Goal: Task Accomplishment & Management: Complete application form

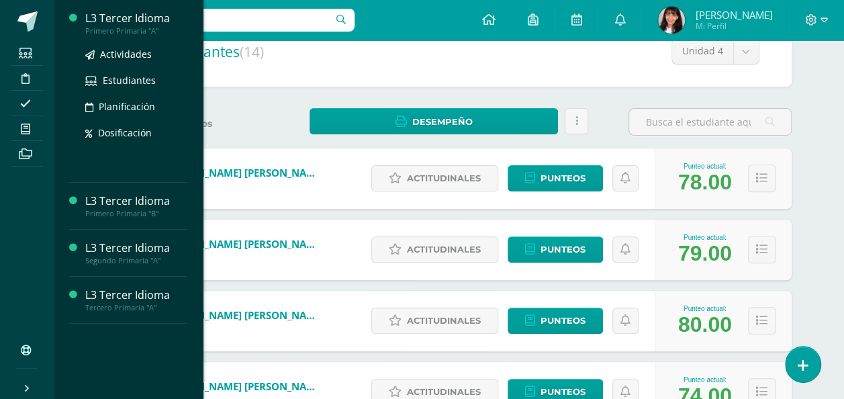
click at [126, 15] on div "L3 Tercer Idioma" at bounding box center [136, 18] width 102 height 15
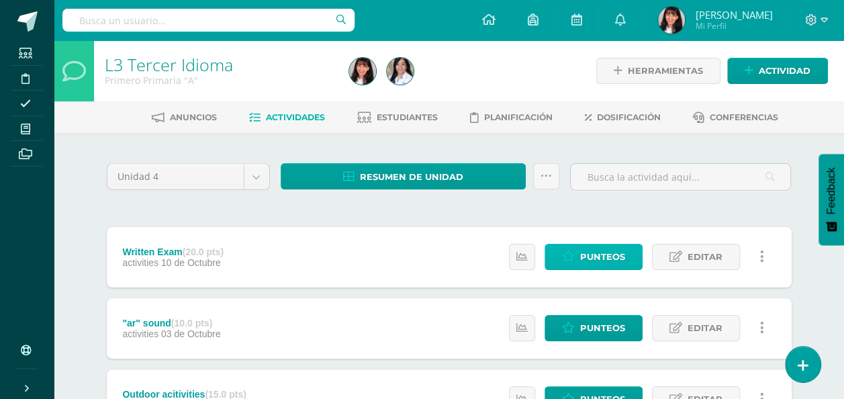
click at [618, 263] on span "Punteos" at bounding box center [602, 256] width 45 height 25
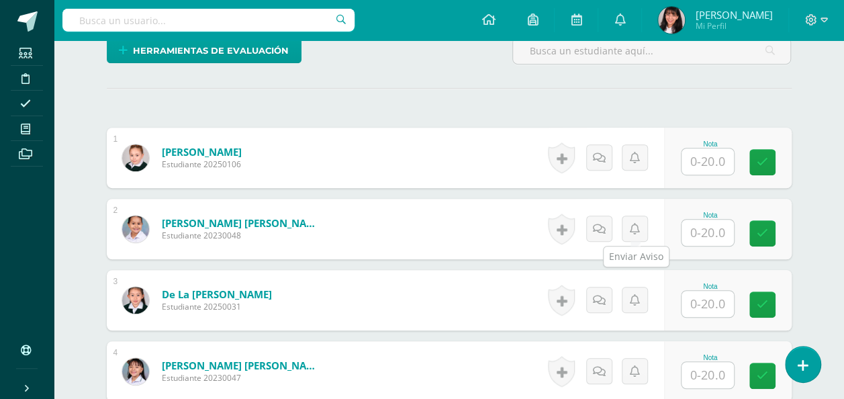
scroll to position [340, 0]
drag, startPoint x: 715, startPoint y: 154, endPoint x: 716, endPoint y: 175, distance: 20.1
click at [716, 175] on div "Nota" at bounding box center [728, 157] width 128 height 60
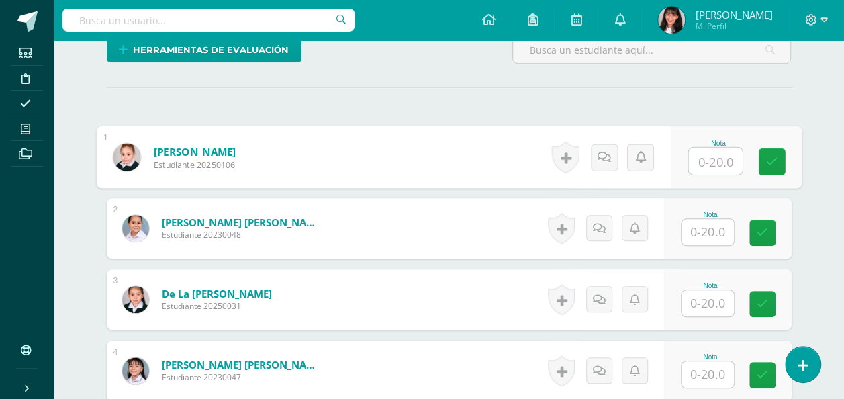
scroll to position [341, 0]
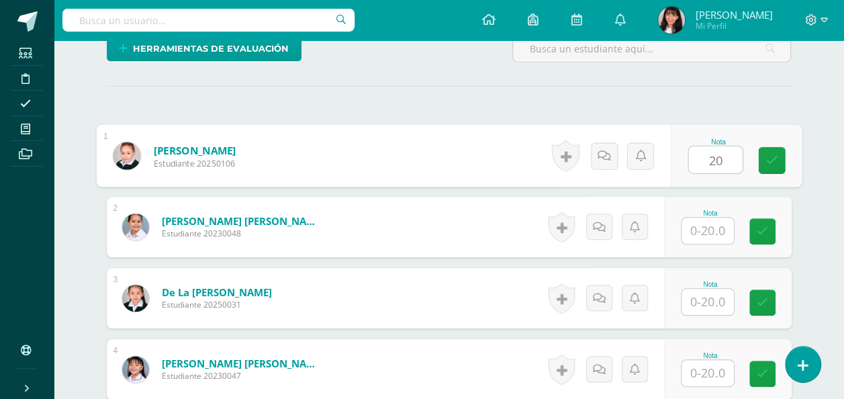
type input "20"
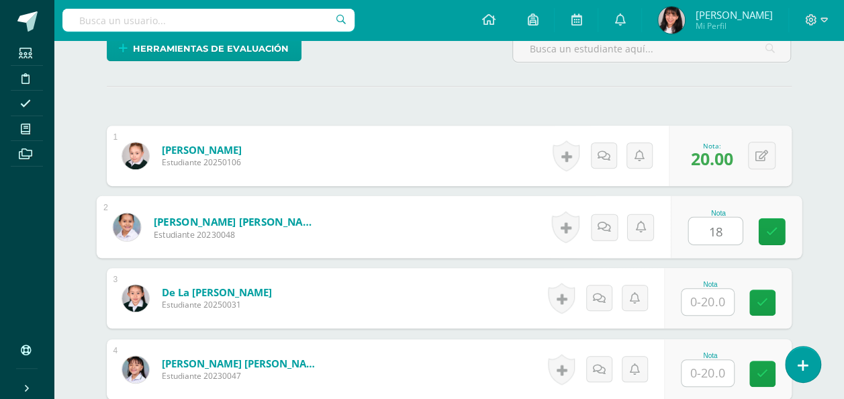
type input "18"
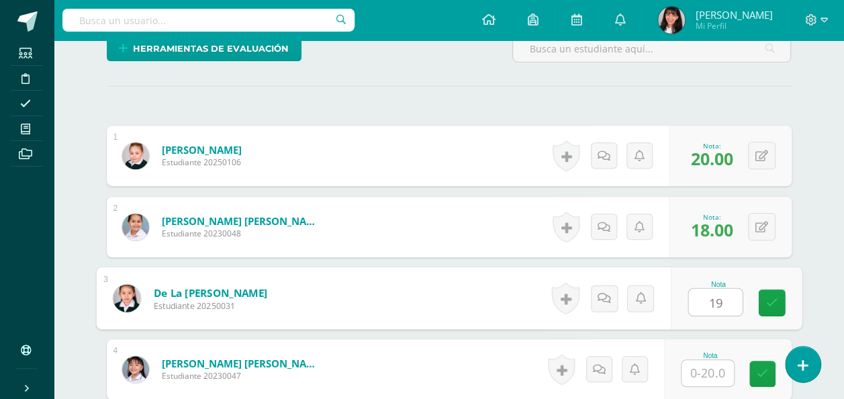
type input "19"
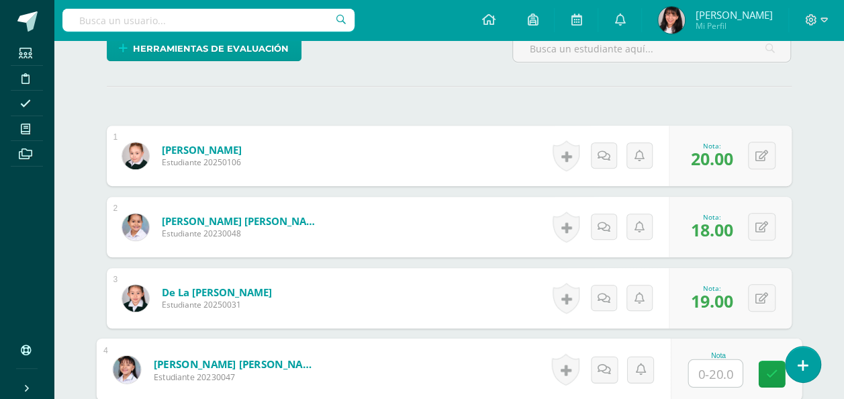
scroll to position [442, 0]
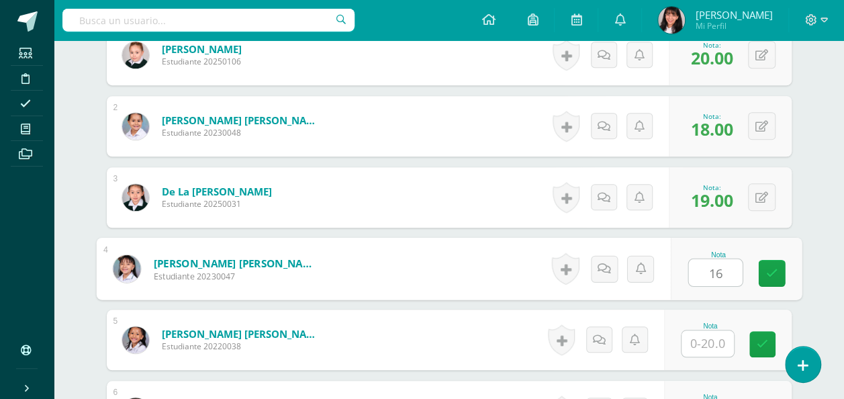
type input "16"
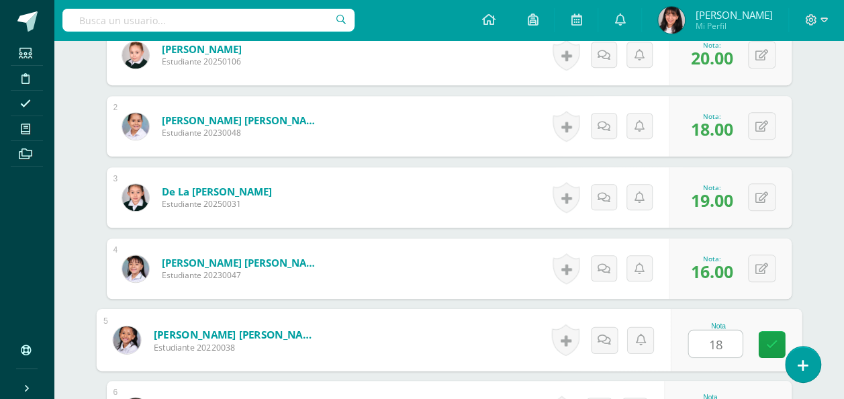
type input "18"
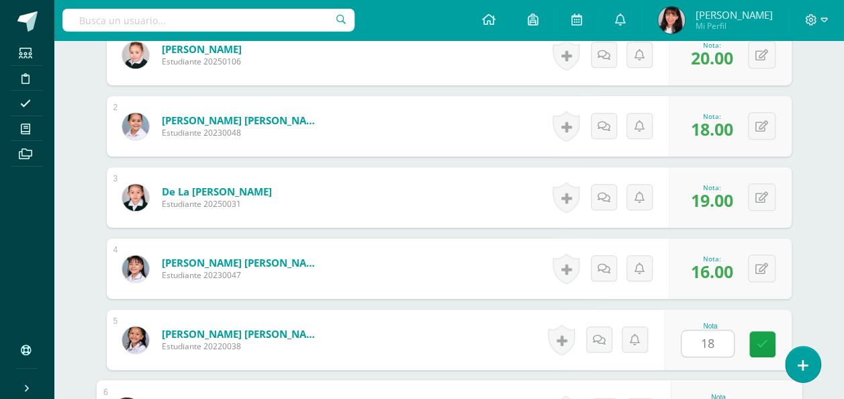
scroll to position [467, 0]
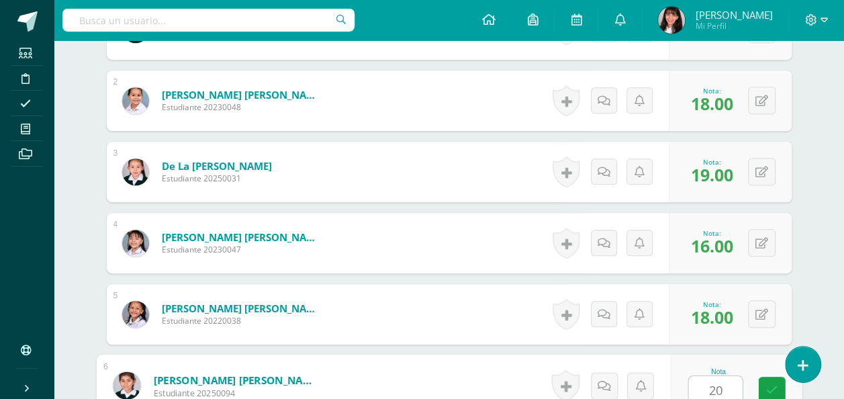
type input "20"
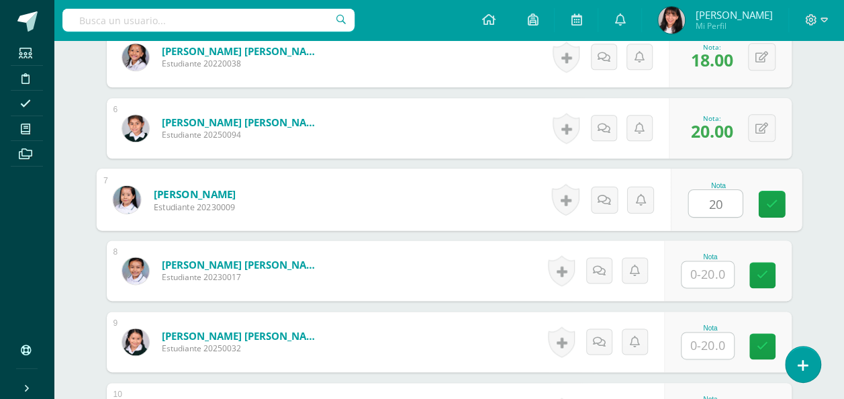
type input "20"
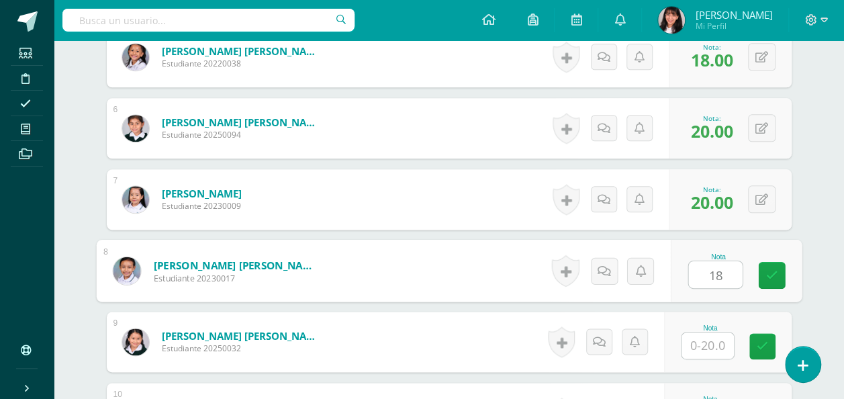
type input "18"
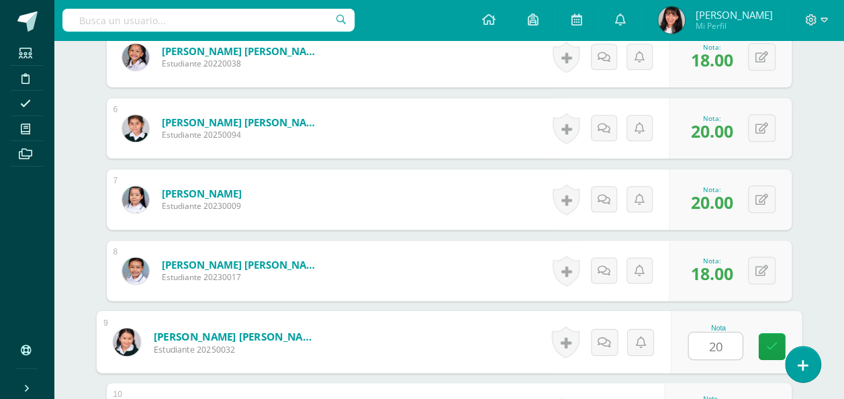
type input "20"
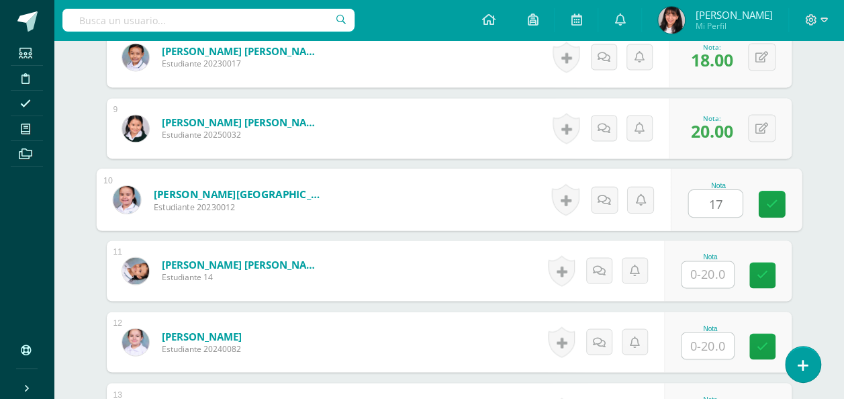
type input "17"
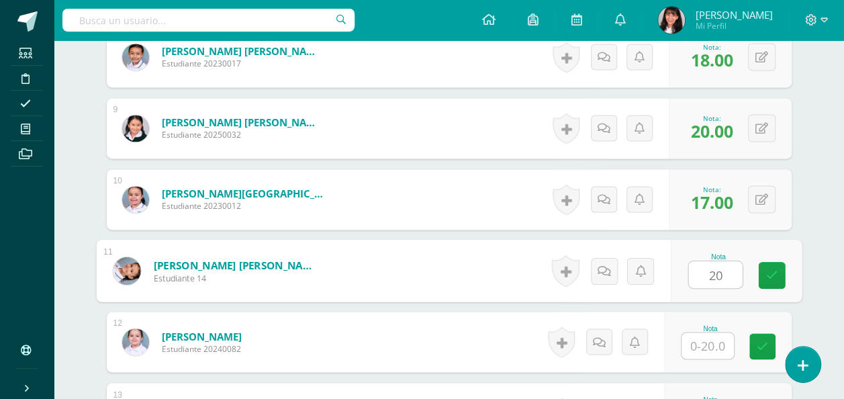
type input "20"
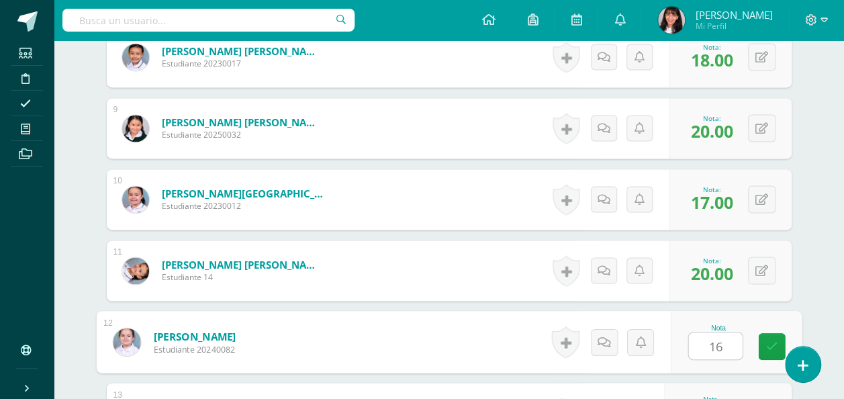
type input "16"
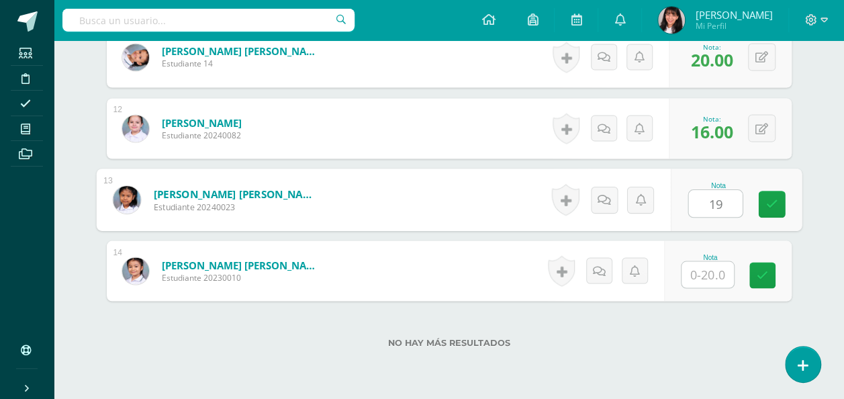
type input "19"
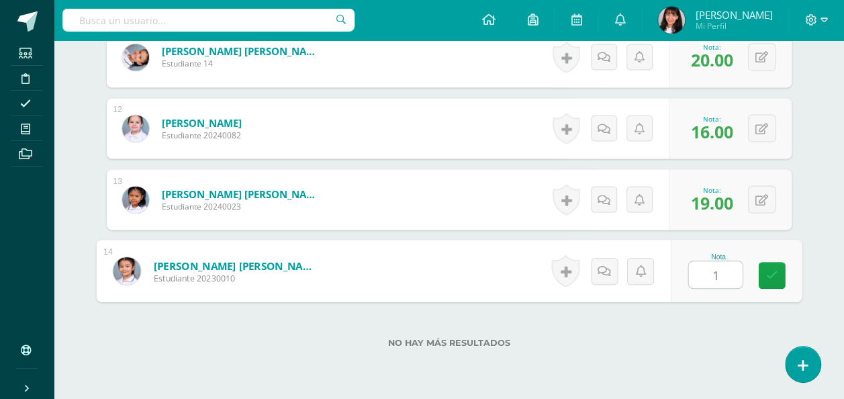
type input "15"
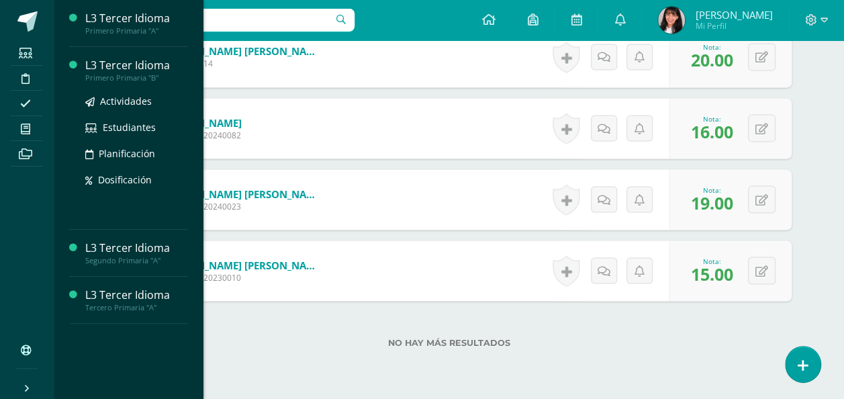
click at [117, 77] on div "Primero Primaria "B"" at bounding box center [136, 77] width 102 height 9
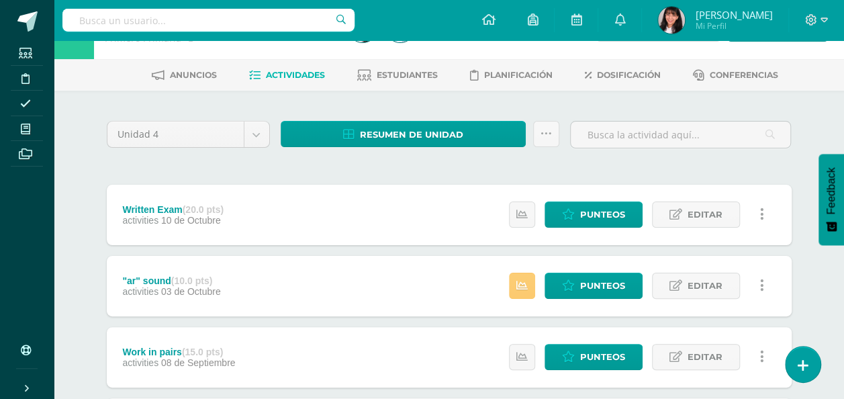
scroll to position [45, 0]
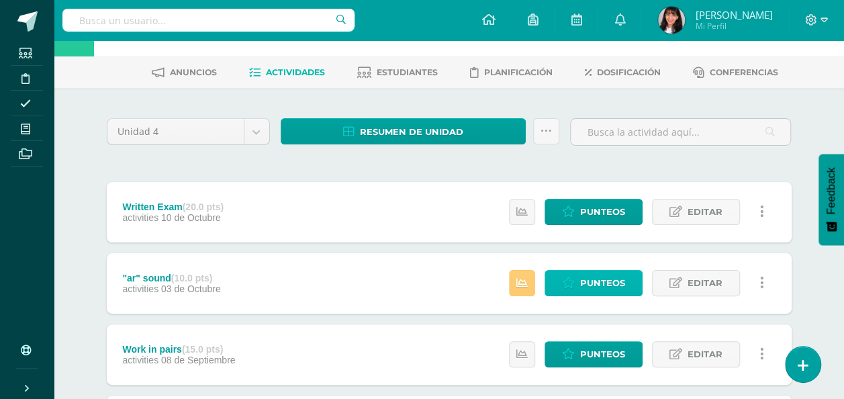
click at [621, 283] on span "Punteos" at bounding box center [602, 283] width 45 height 25
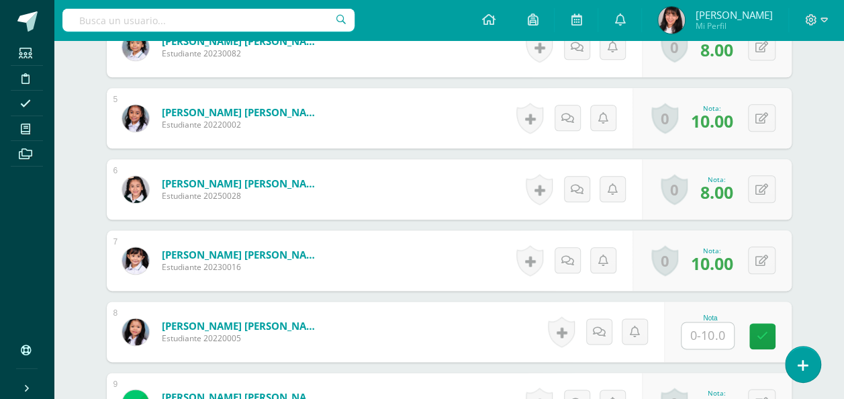
scroll to position [720, 0]
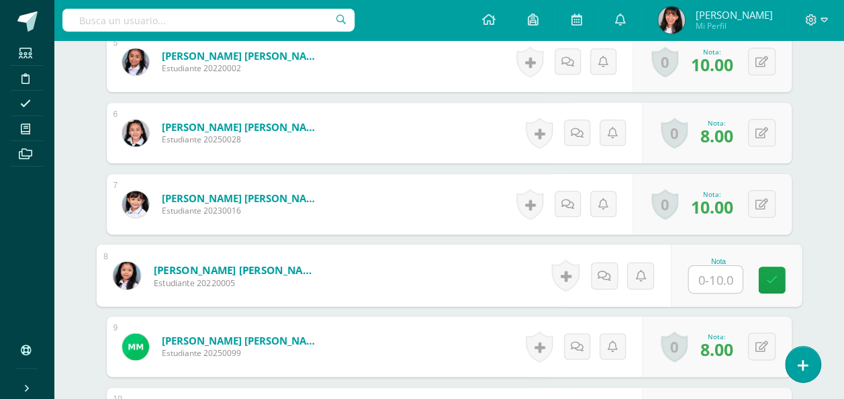
click at [724, 283] on input "text" at bounding box center [715, 279] width 54 height 27
type input "2"
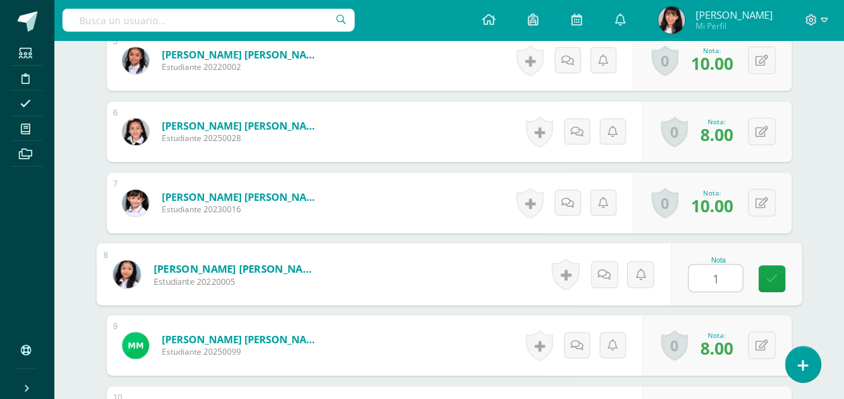
type input "10"
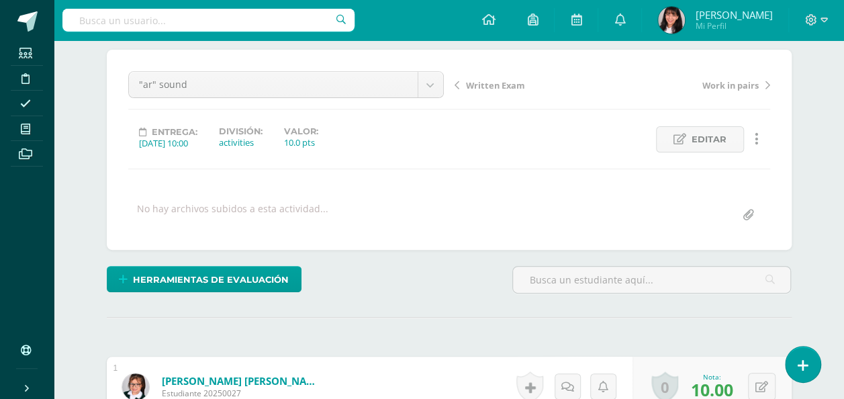
scroll to position [0, 0]
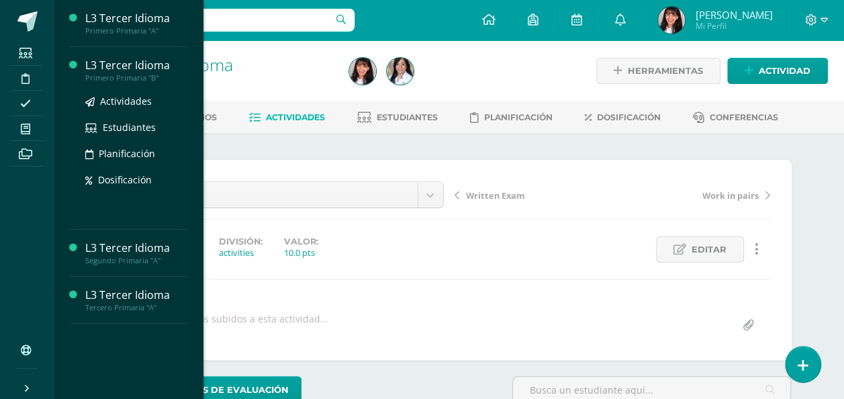
click at [124, 74] on div "Primero Primaria "B"" at bounding box center [136, 77] width 102 height 9
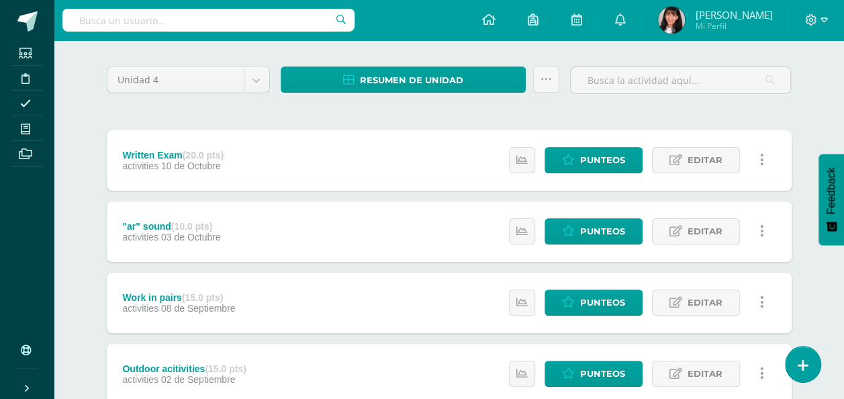
scroll to position [111, 0]
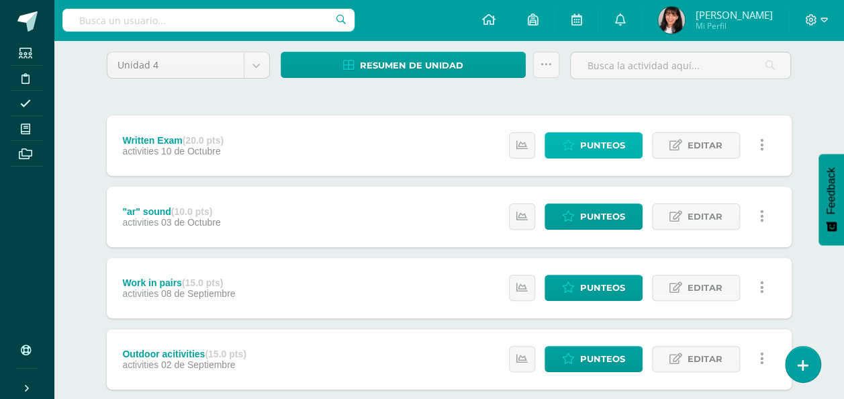
click at [607, 148] on span "Punteos" at bounding box center [602, 145] width 45 height 25
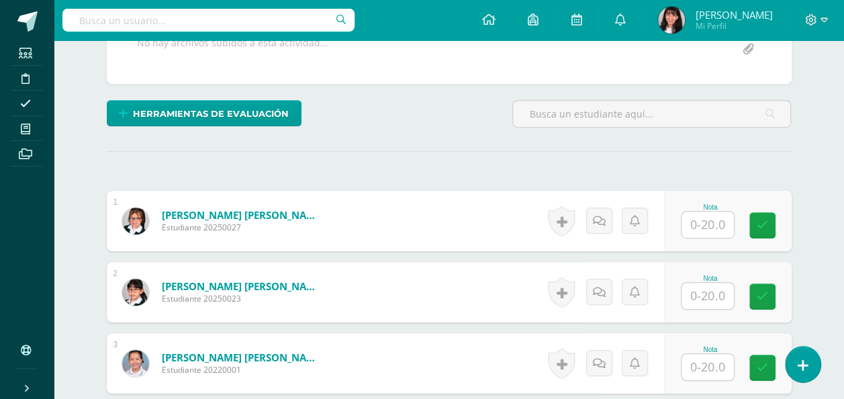
scroll to position [315, 0]
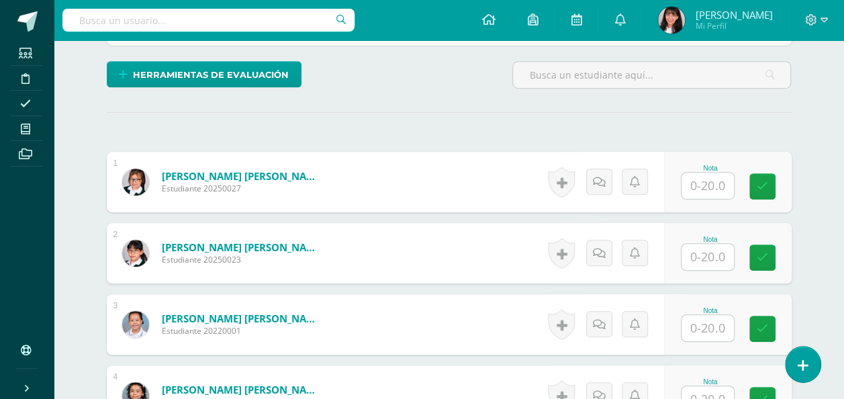
click at [724, 201] on div "Nota" at bounding box center [728, 182] width 128 height 60
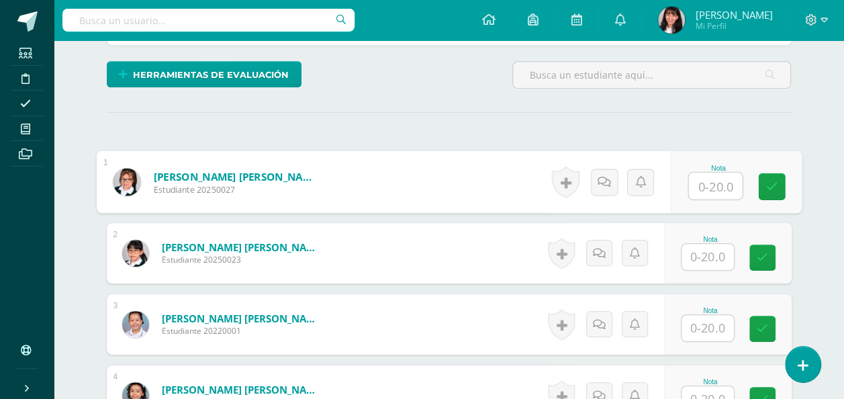
click at [714, 181] on input "text" at bounding box center [715, 186] width 54 height 27
type input "20"
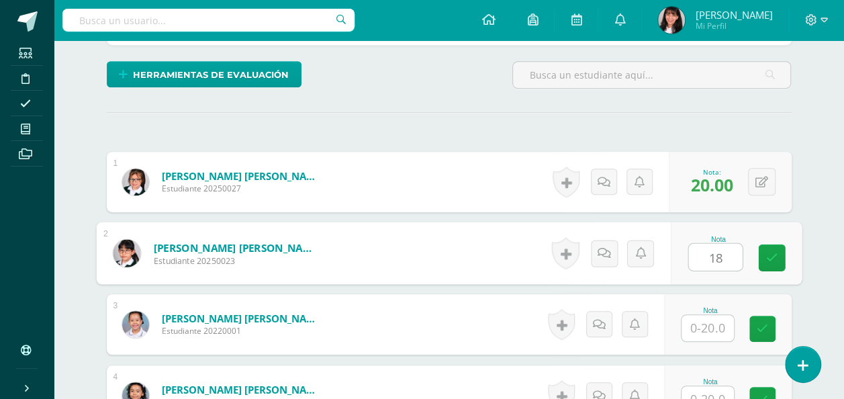
type input "18"
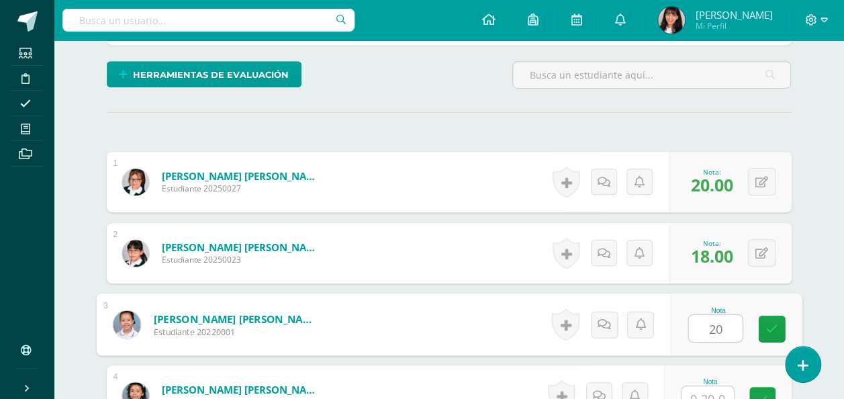
type input "20"
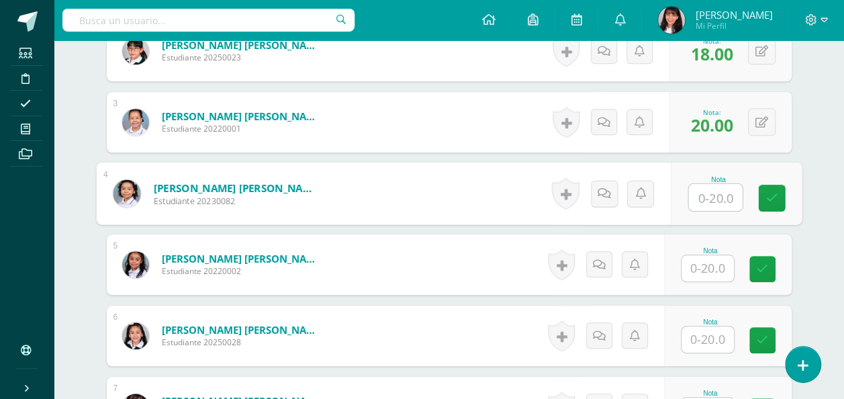
scroll to position [518, 0]
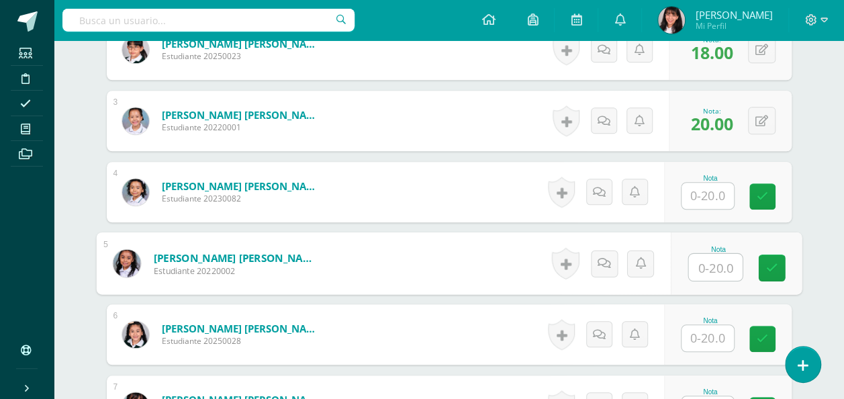
click at [707, 262] on input "text" at bounding box center [715, 267] width 54 height 27
type input "18"
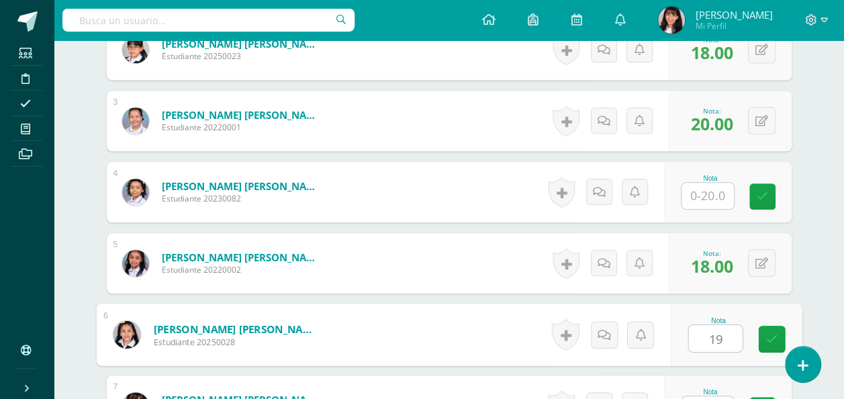
type input "19"
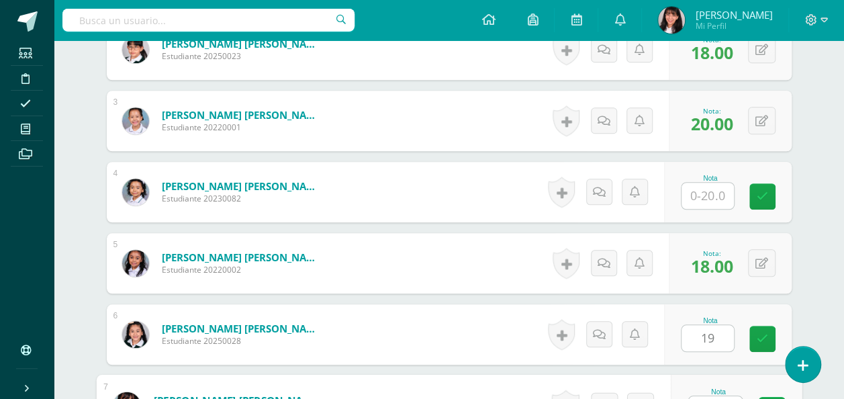
scroll to position [538, 0]
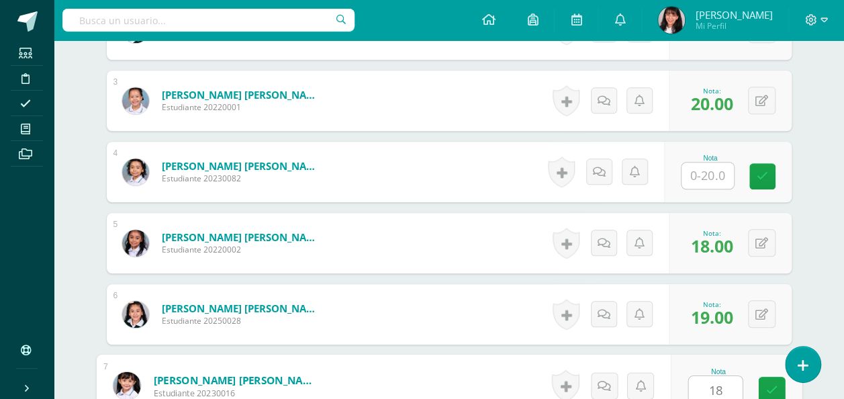
type input "18"
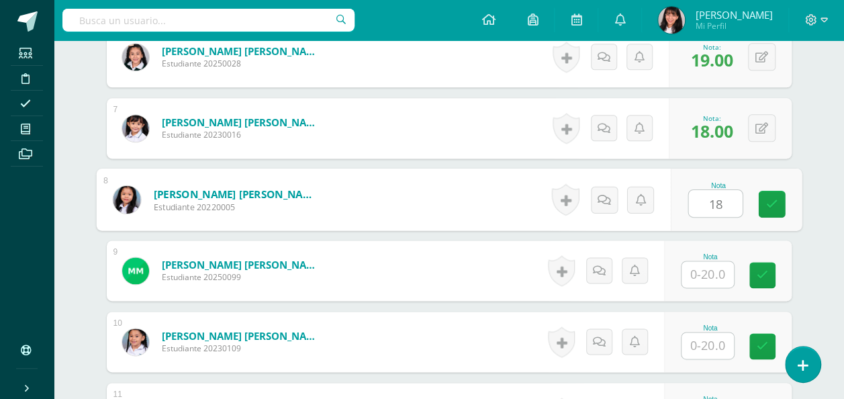
type input "18"
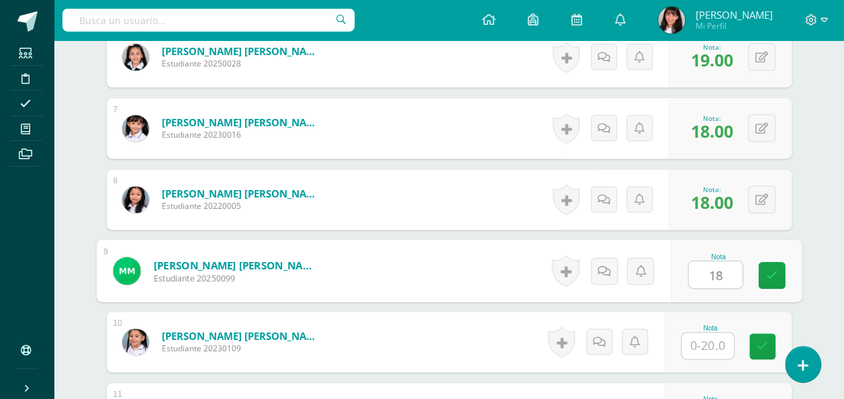
type input "18"
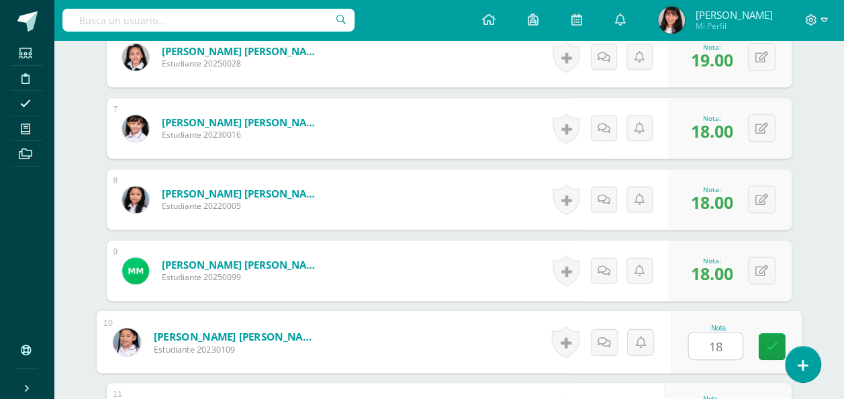
type input "18"
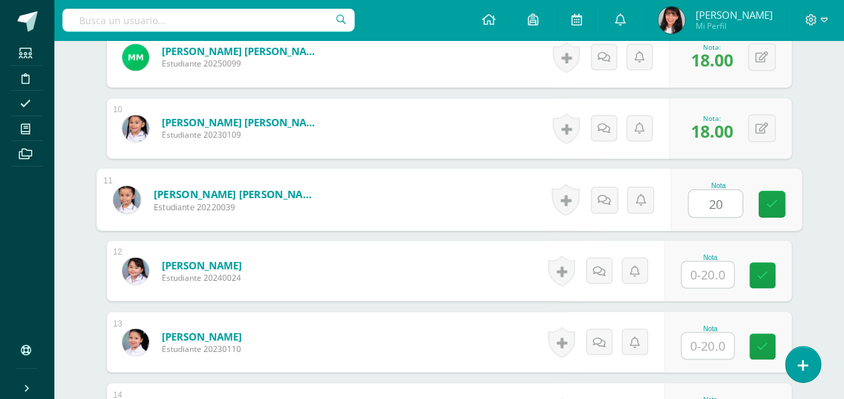
type input "20"
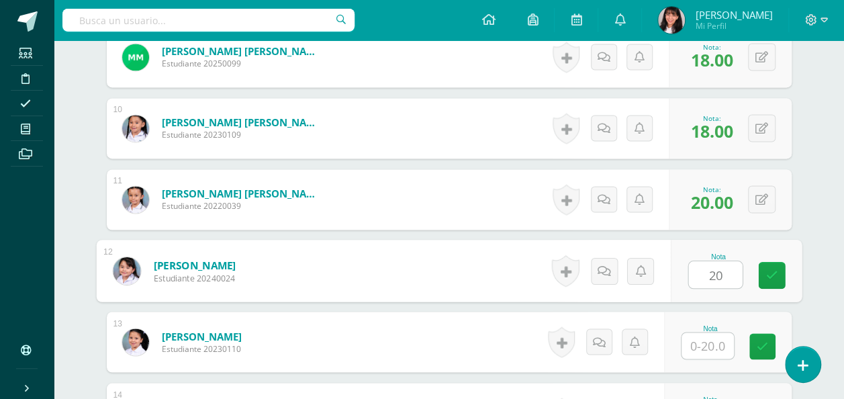
type input "20"
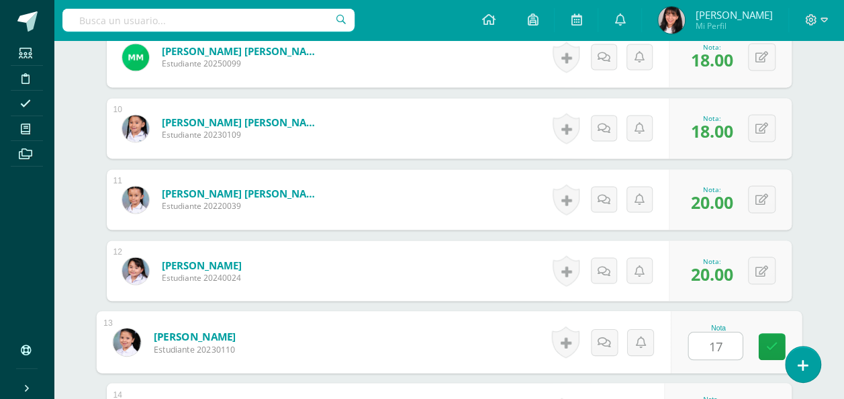
type input "17"
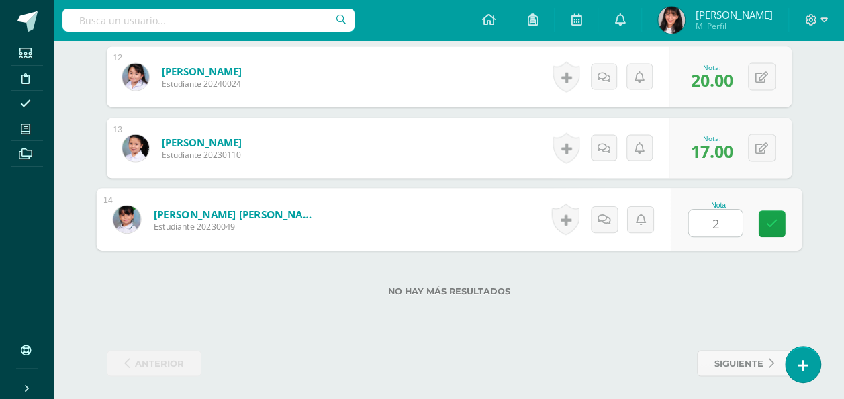
type input "20"
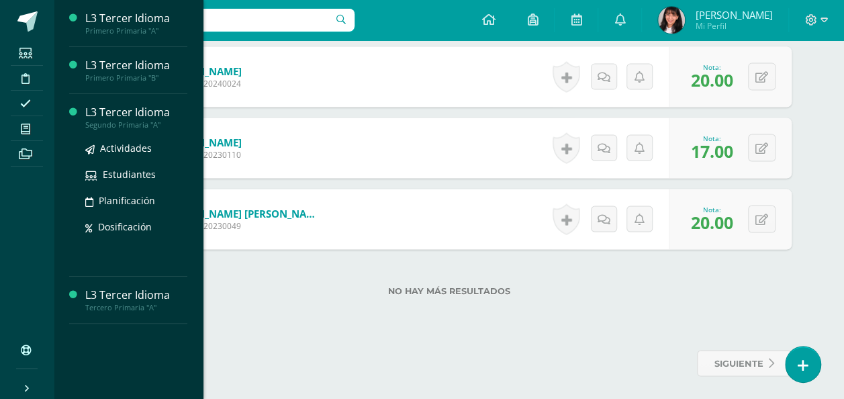
click at [149, 120] on div "Segundo Primaria "A"" at bounding box center [136, 124] width 102 height 9
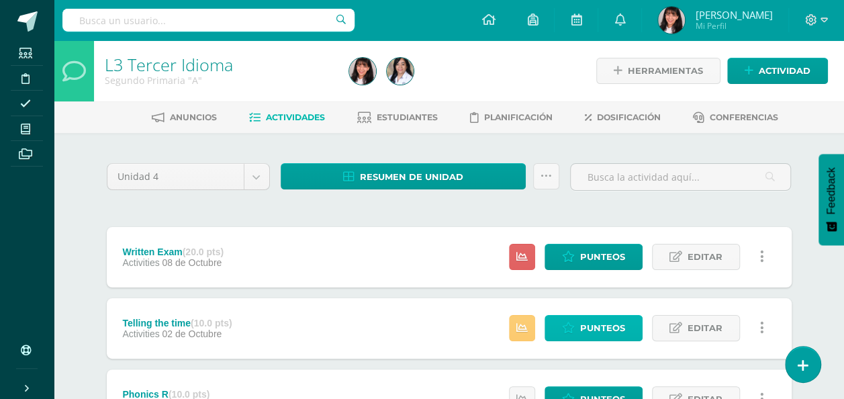
click at [589, 335] on span "Punteos" at bounding box center [602, 327] width 45 height 25
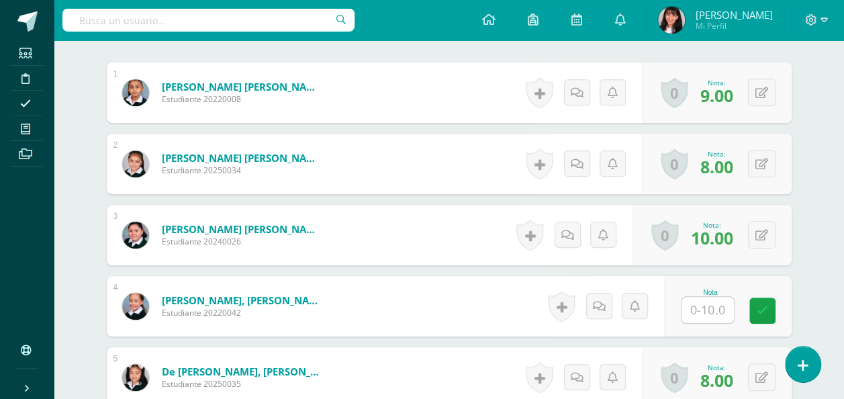
scroll to position [405, 0]
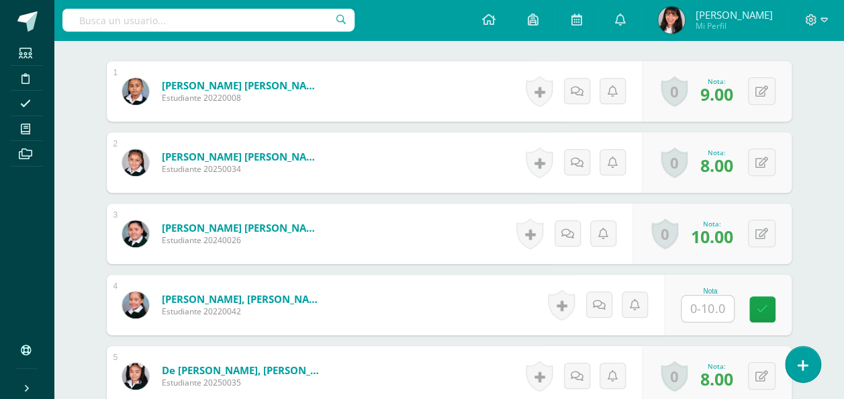
click at [722, 307] on input "text" at bounding box center [707, 308] width 52 height 26
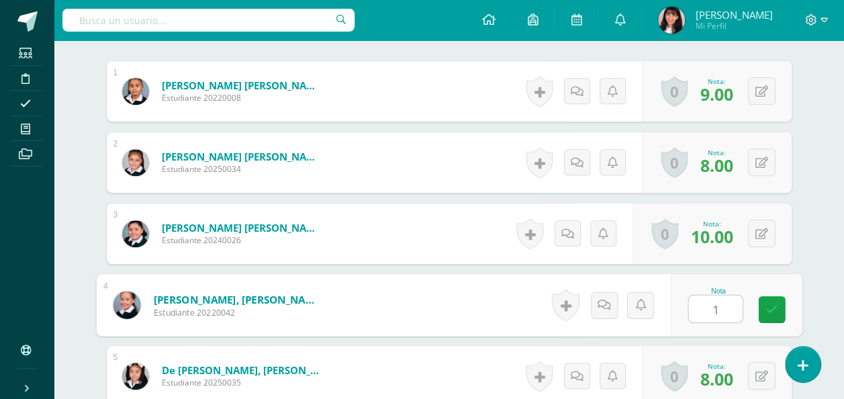
type input "10"
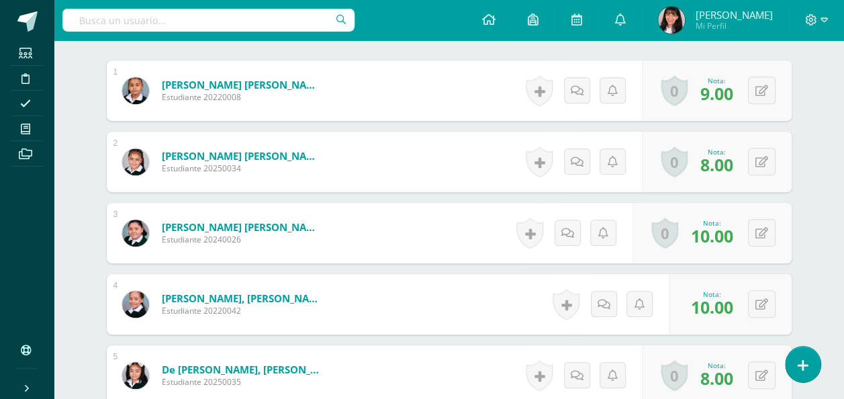
scroll to position [407, 0]
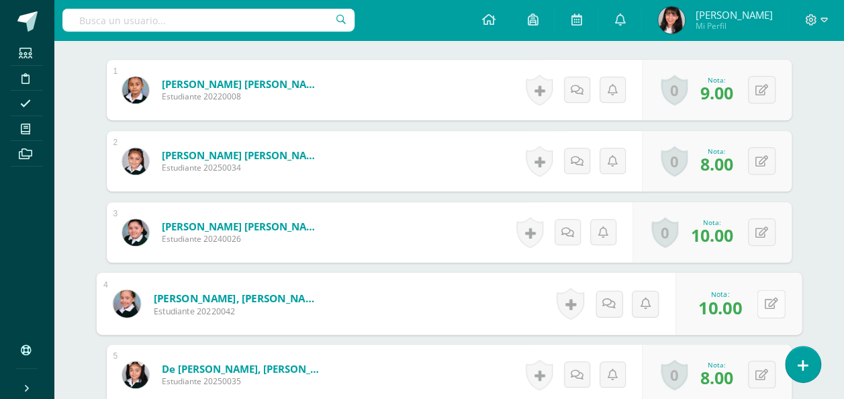
click at [768, 295] on button at bounding box center [771, 303] width 28 height 28
type input "8"
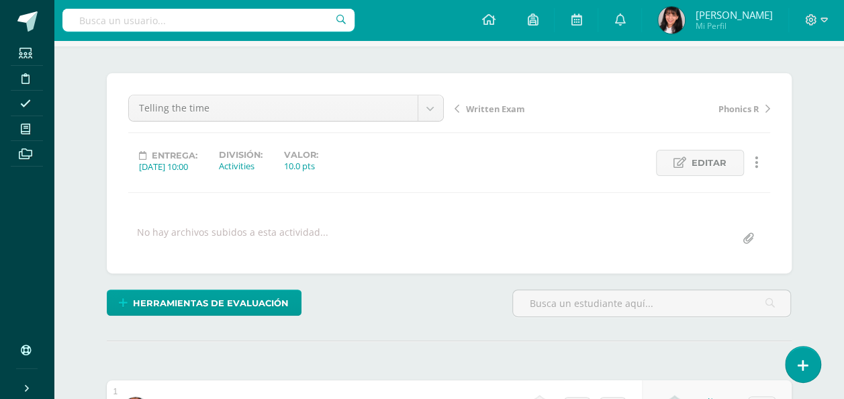
scroll to position [0, 0]
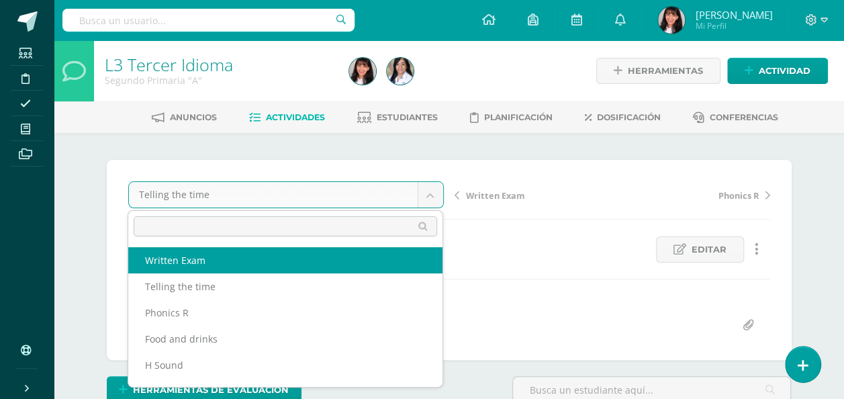
select select "/dashboard/teacher/grade-activity/106130/"
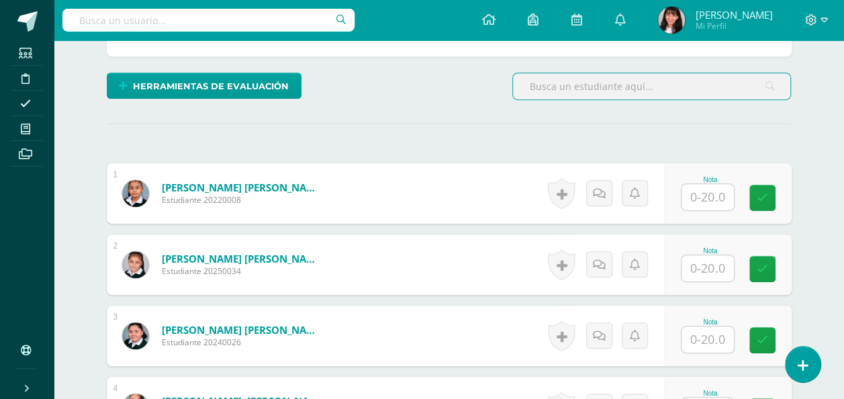
scroll to position [329, 0]
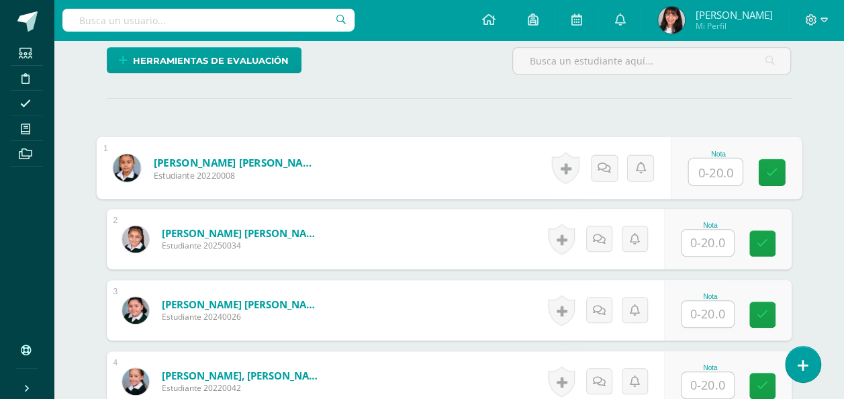
click at [694, 167] on input "text" at bounding box center [715, 171] width 54 height 27
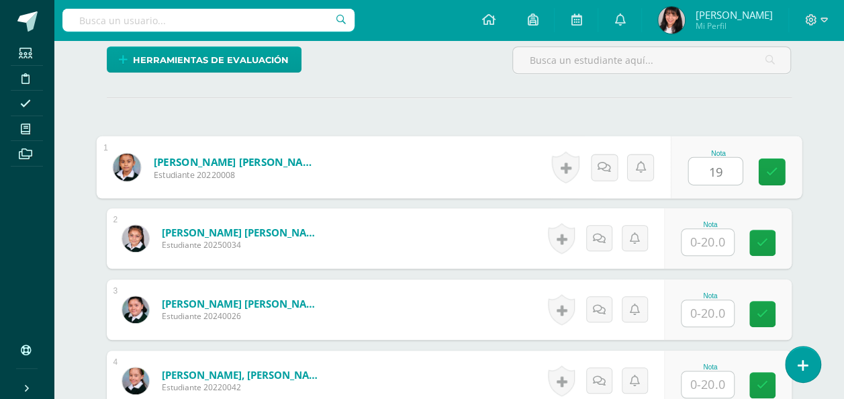
scroll to position [330, 0]
type input "19"
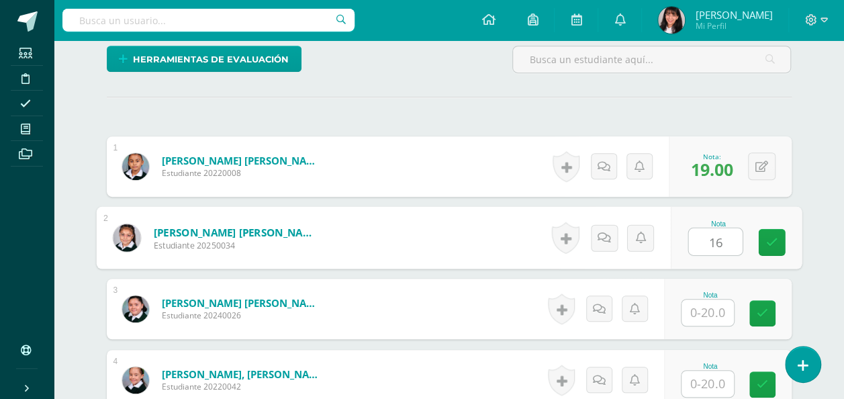
type input "16"
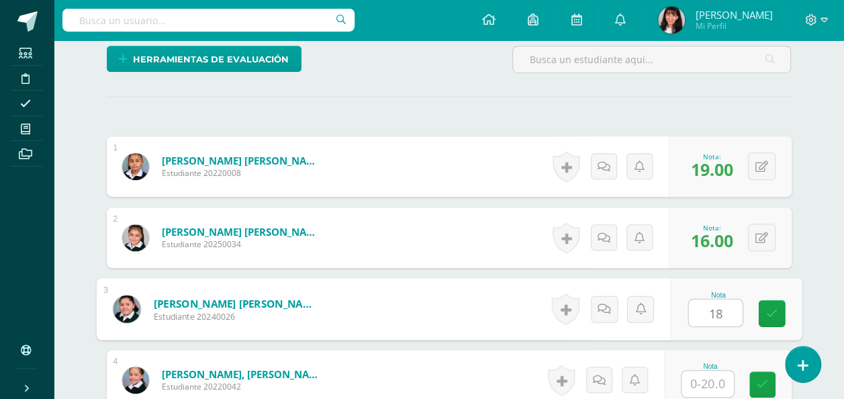
type input "18"
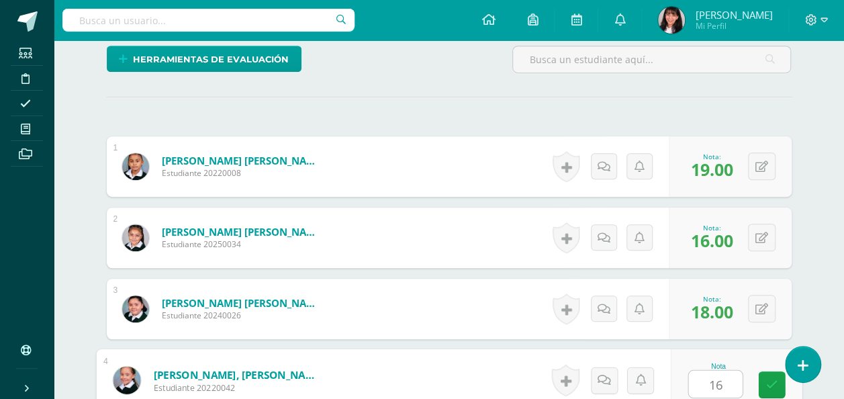
type input "16"
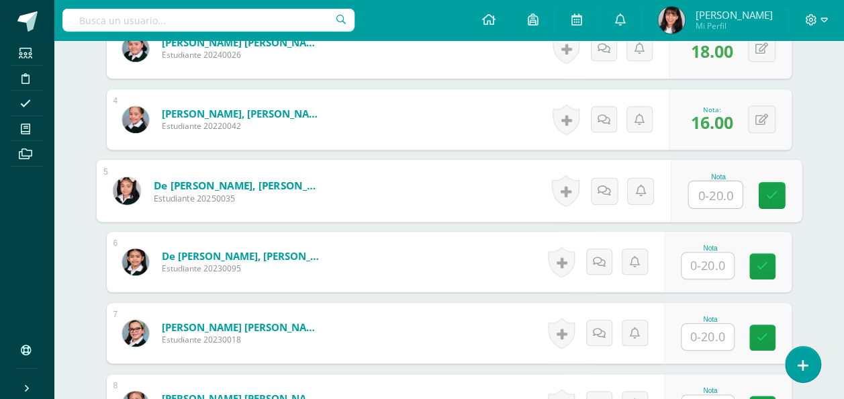
scroll to position [591, 0]
type input "18"
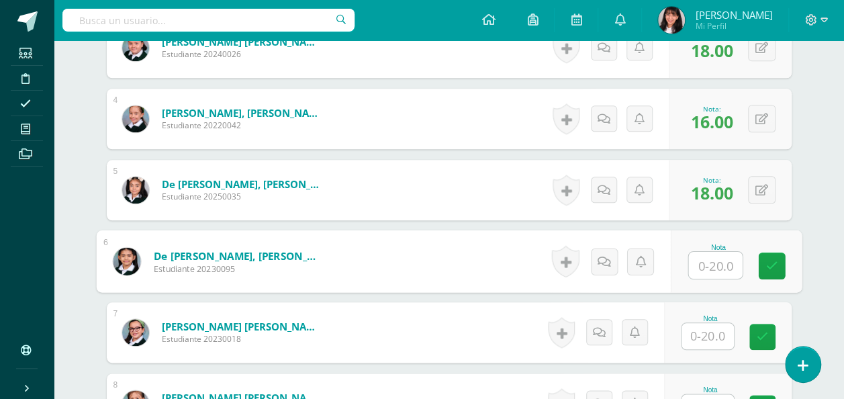
click at [683, 341] on div "Nota" at bounding box center [728, 332] width 128 height 60
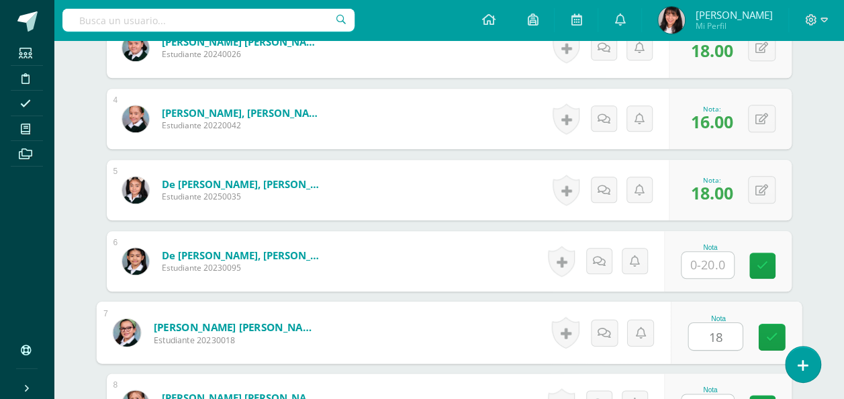
type input "18"
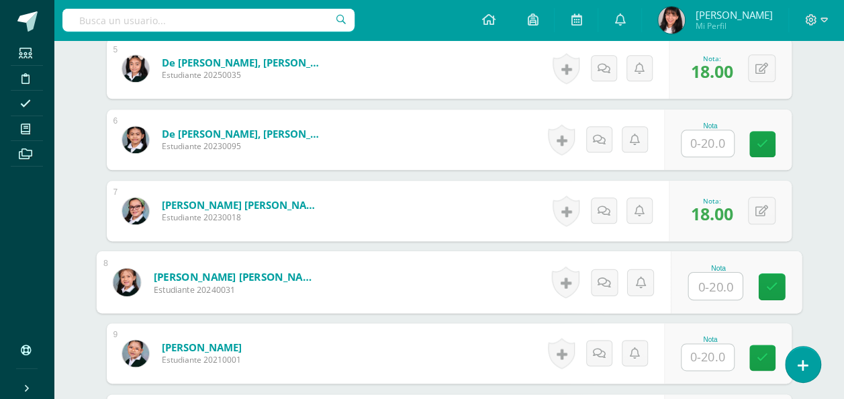
scroll to position [714, 0]
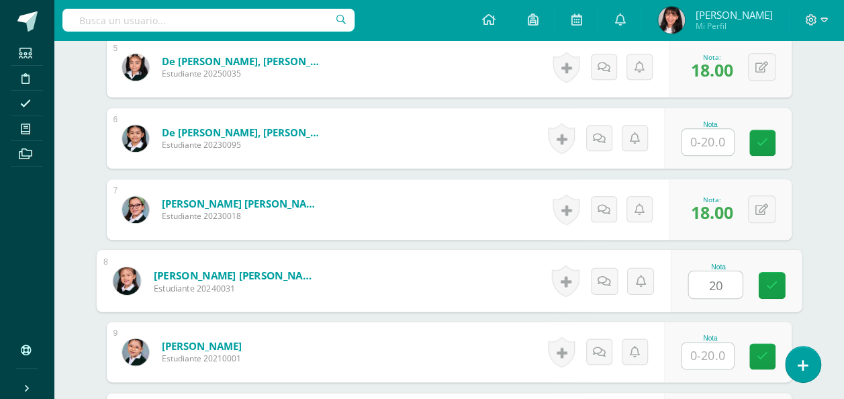
type input "20"
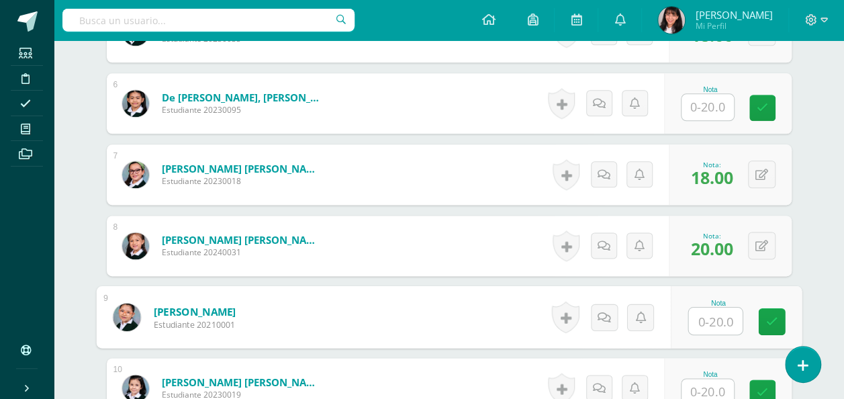
scroll to position [749, 0]
type input "20"
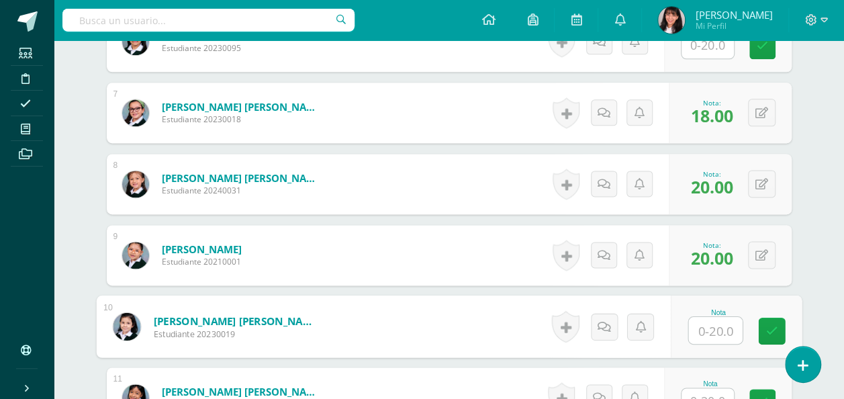
scroll to position [952, 0]
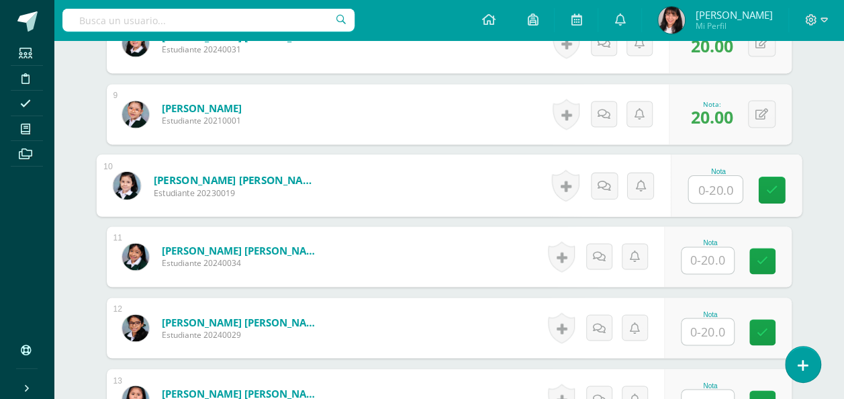
click at [699, 255] on input "text" at bounding box center [707, 260] width 52 height 26
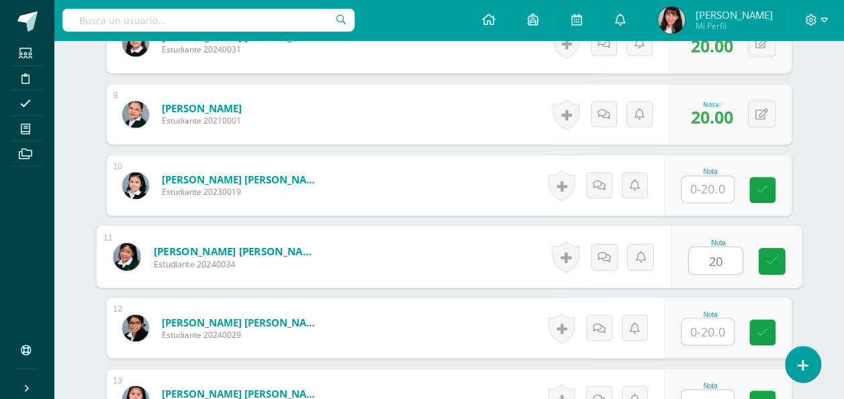
type input "20"
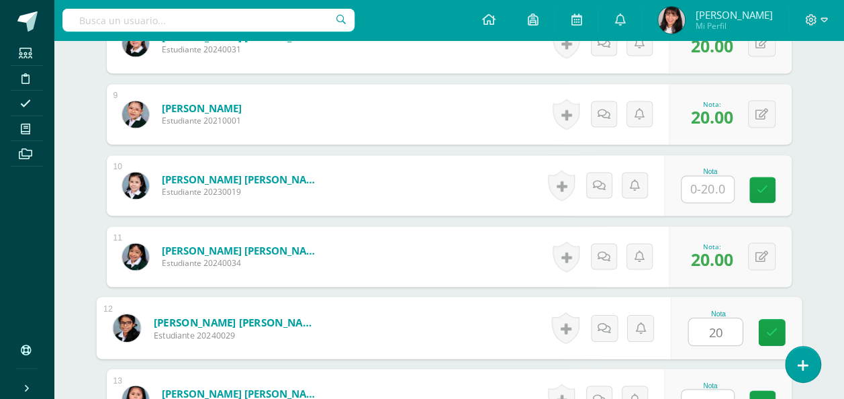
type input "20"
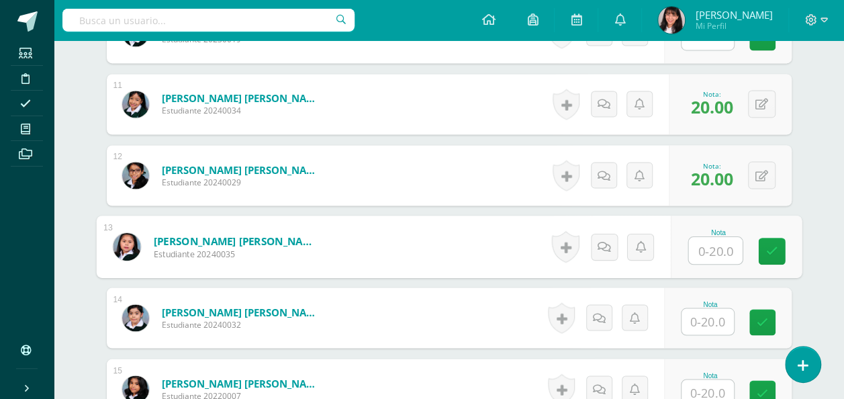
scroll to position [1106, 0]
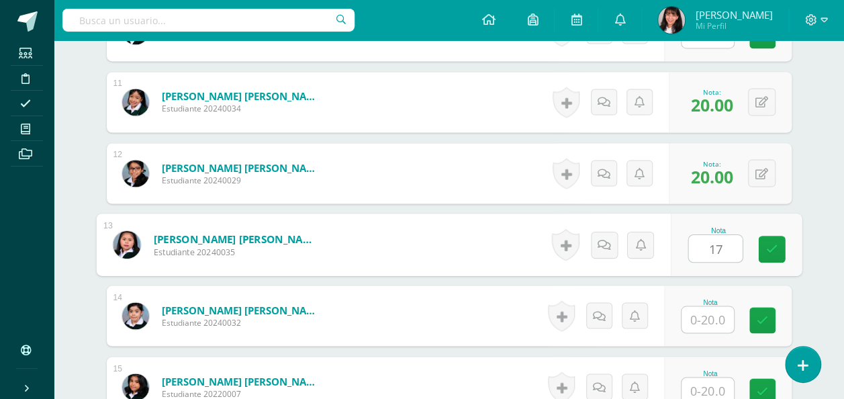
type input "17"
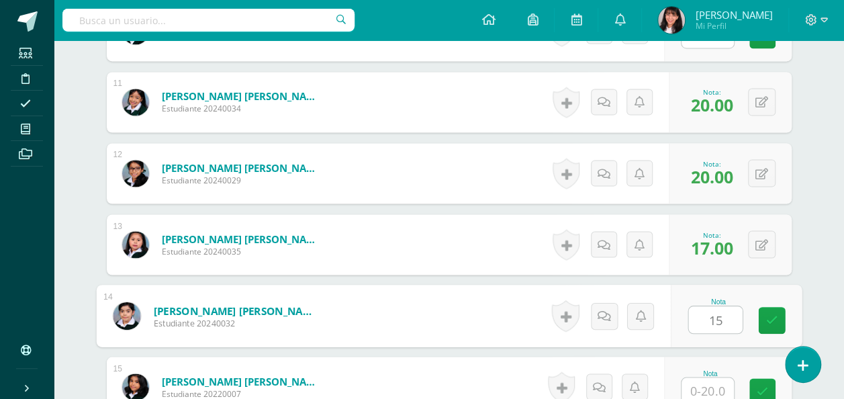
type input "15"
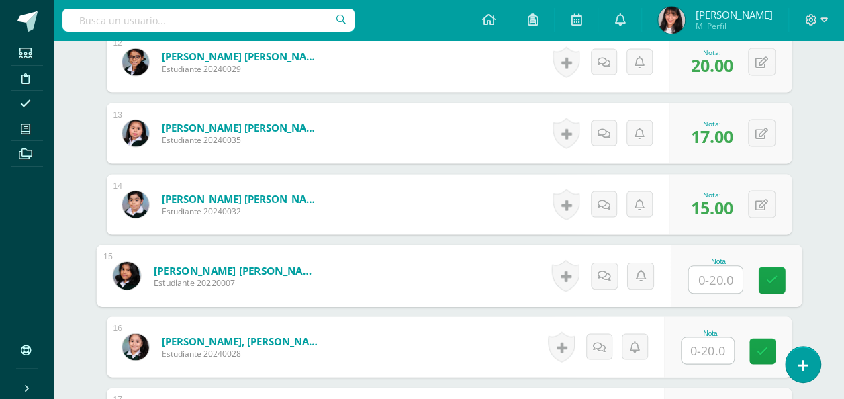
scroll to position [1221, 0]
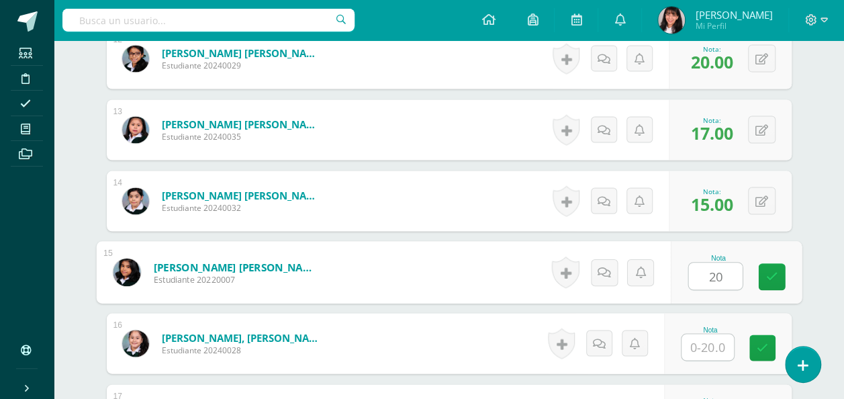
type input "20"
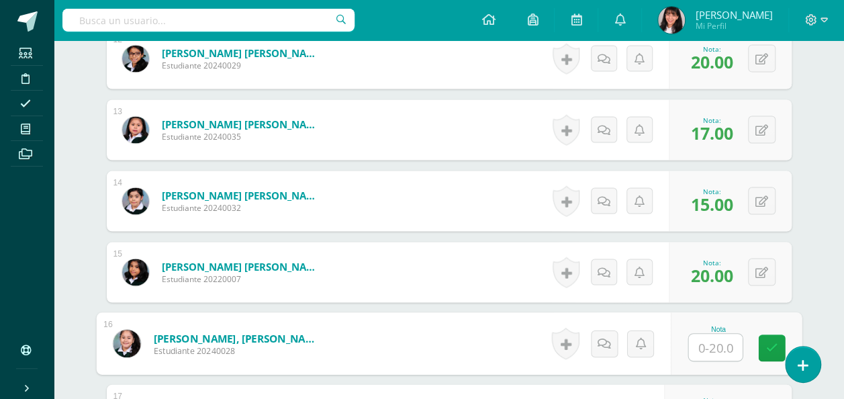
type input "2"
type input "19"
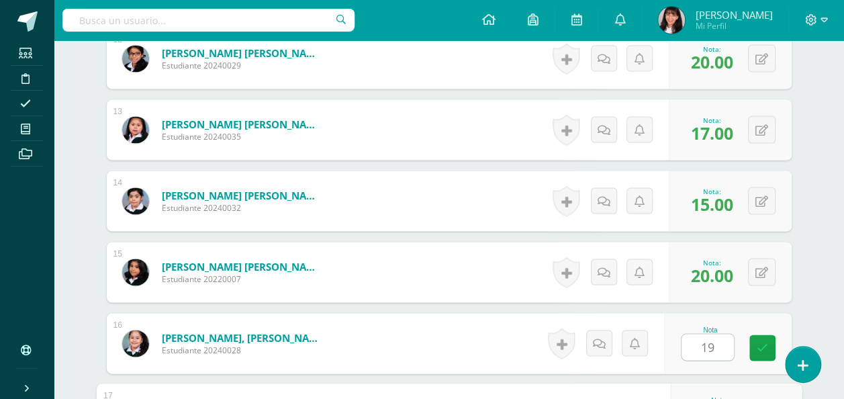
scroll to position [1436, 0]
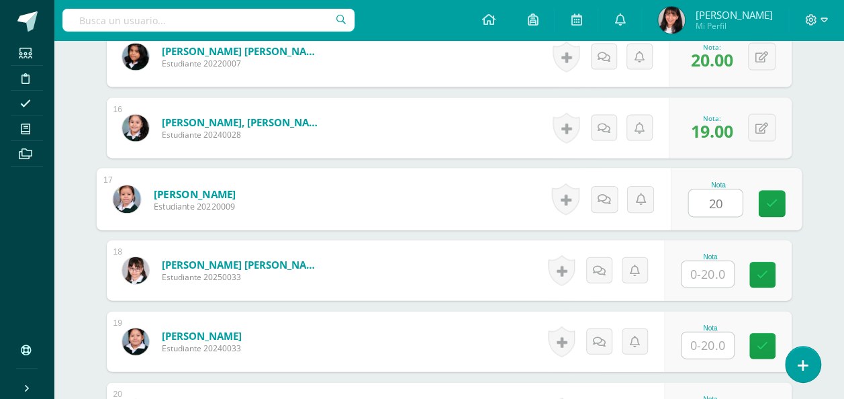
type input "20"
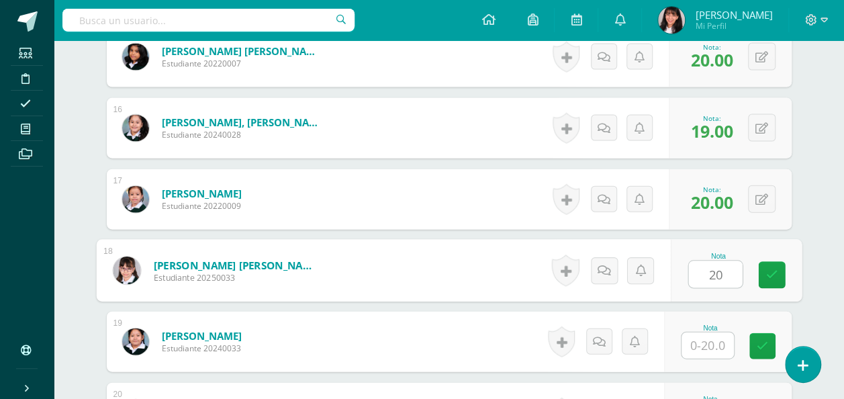
type input "20"
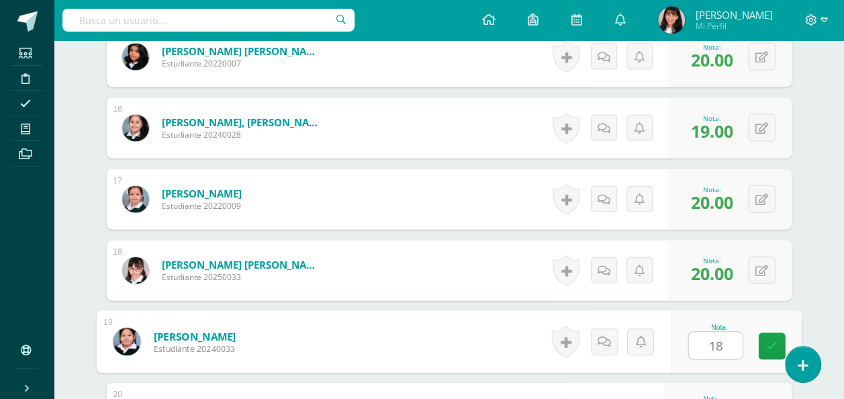
type input "18"
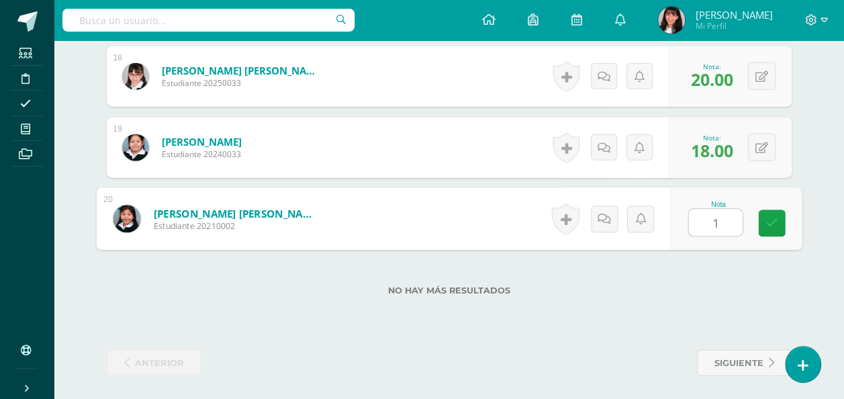
type input "19"
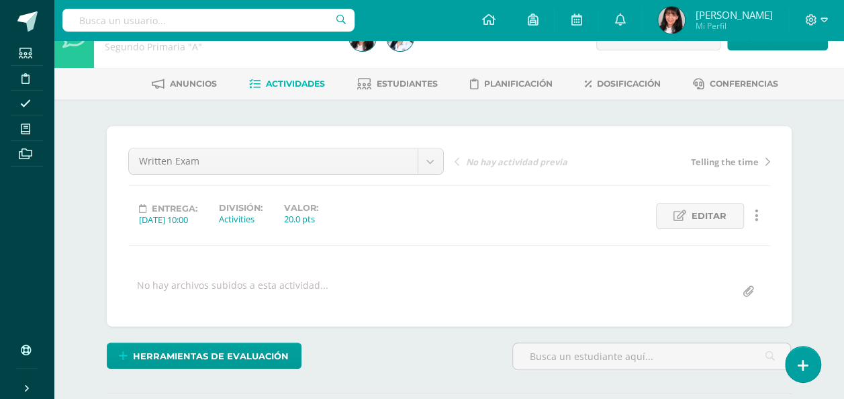
scroll to position [32, 0]
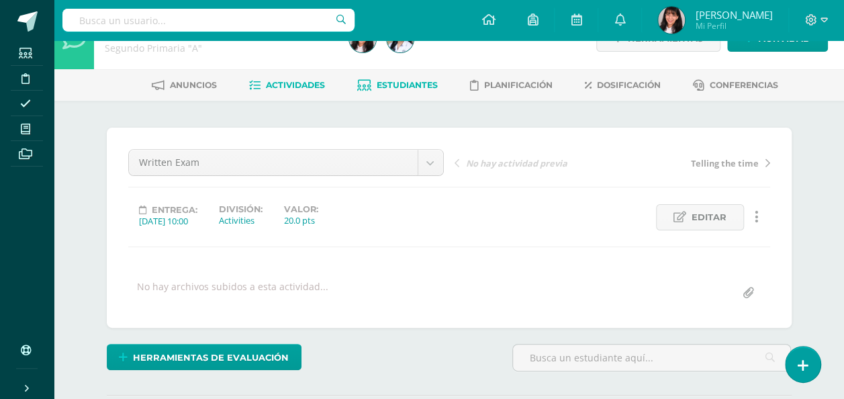
click at [415, 78] on link "Estudiantes" at bounding box center [397, 85] width 81 height 21
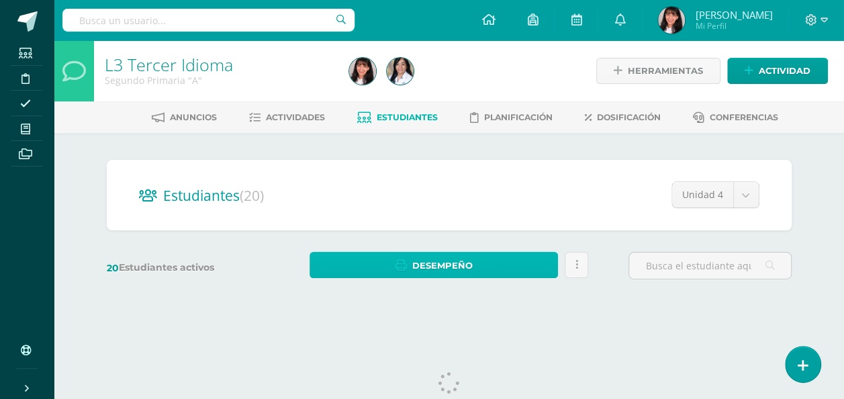
click at [435, 252] on link "Desempeño" at bounding box center [433, 265] width 249 height 26
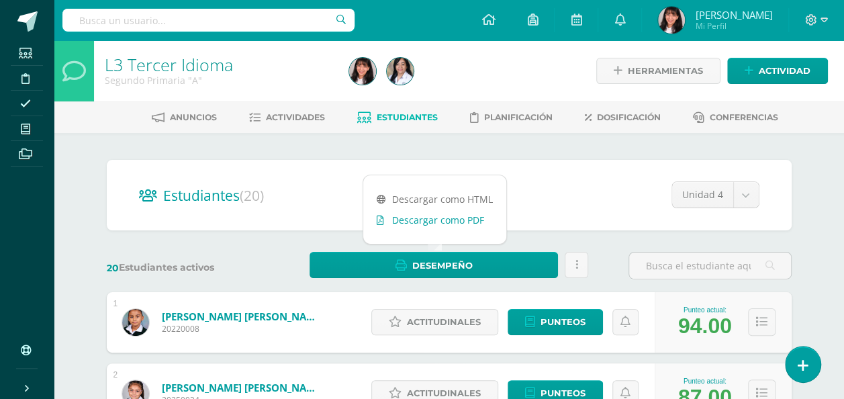
click at [448, 213] on link "Descargar como PDF" at bounding box center [434, 219] width 143 height 21
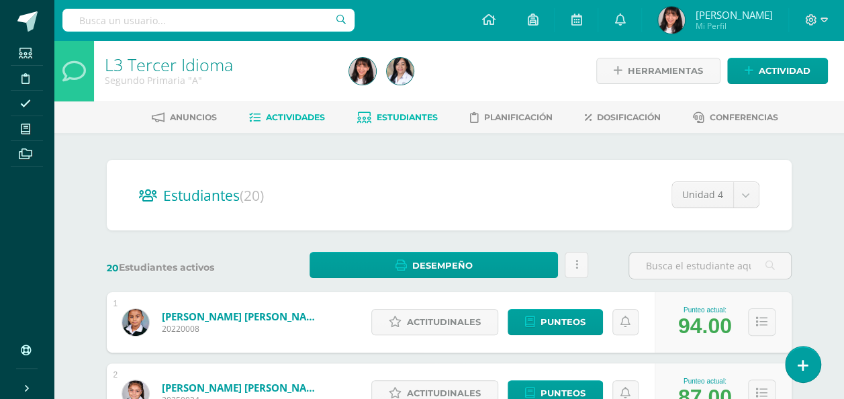
click at [315, 115] on span "Actividades" at bounding box center [295, 117] width 59 height 10
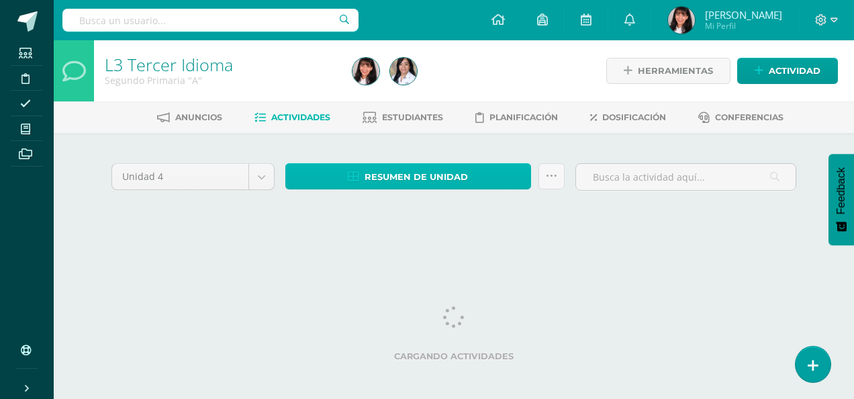
click at [410, 169] on span "Resumen de unidad" at bounding box center [416, 176] width 103 height 25
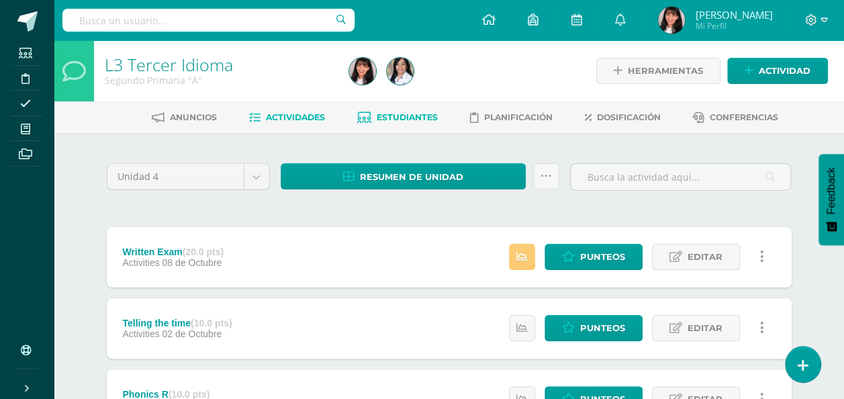
drag, startPoint x: 410, startPoint y: 169, endPoint x: 417, endPoint y: 124, distance: 46.1
click at [417, 124] on link "Estudiantes" at bounding box center [397, 117] width 81 height 21
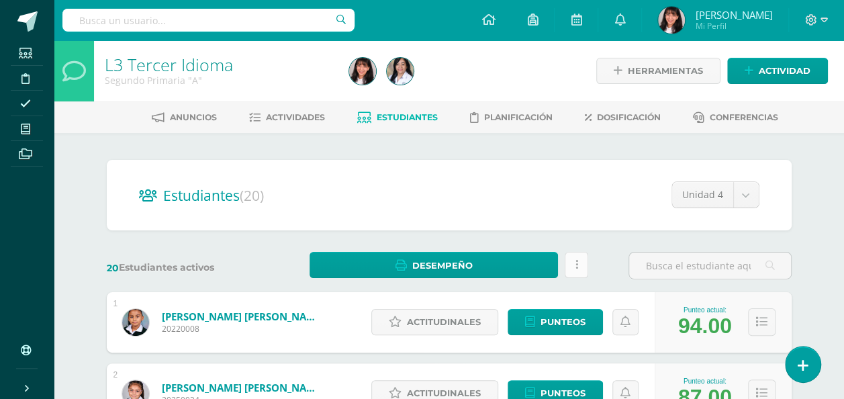
click at [579, 262] on link at bounding box center [576, 265] width 23 height 26
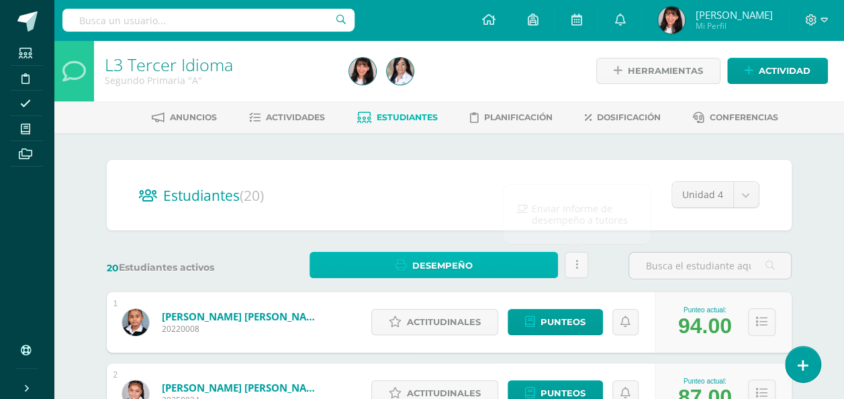
click at [546, 252] on link "Desempeño" at bounding box center [433, 265] width 249 height 26
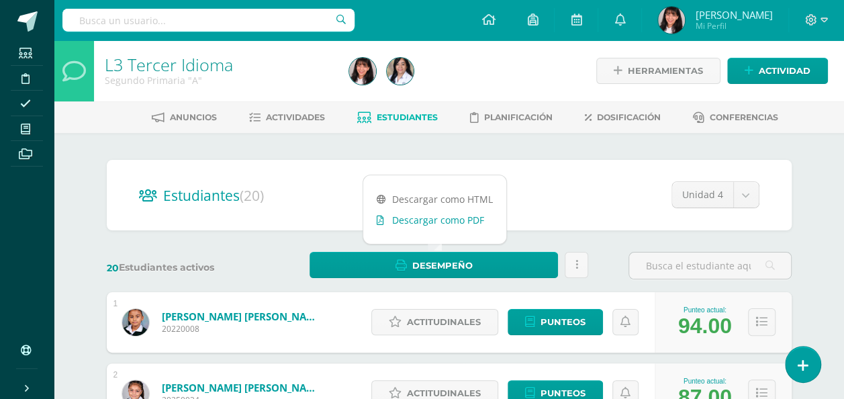
click at [473, 216] on link "Descargar como PDF" at bounding box center [434, 219] width 143 height 21
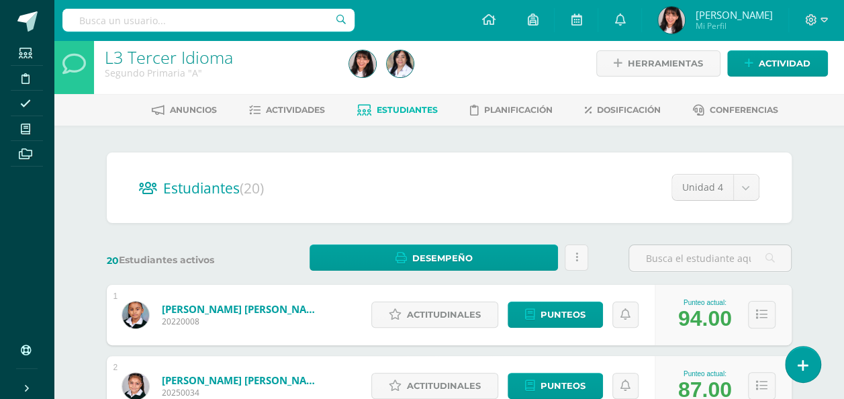
scroll to position [7, 0]
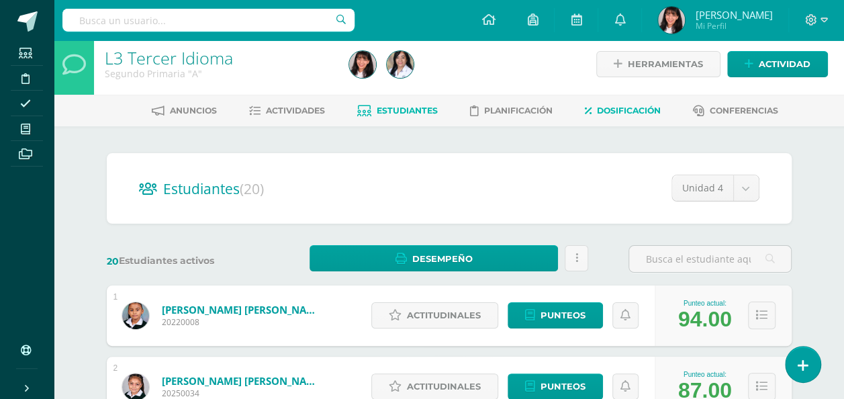
click at [611, 111] on span "Dosificación" at bounding box center [629, 110] width 64 height 10
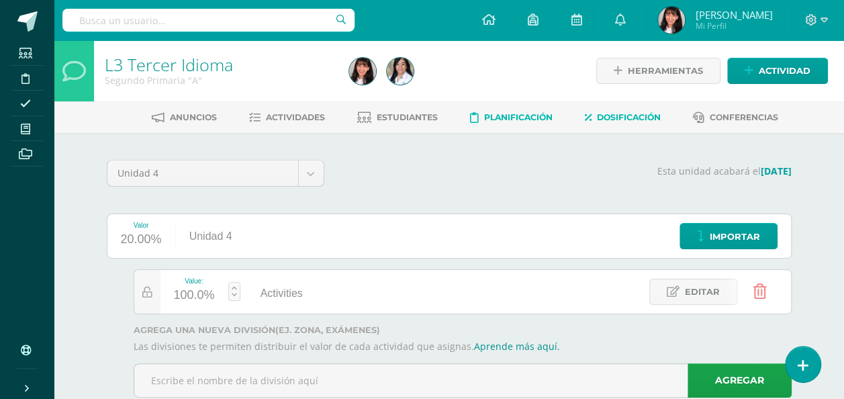
click at [511, 121] on span "Planificación" at bounding box center [518, 117] width 68 height 10
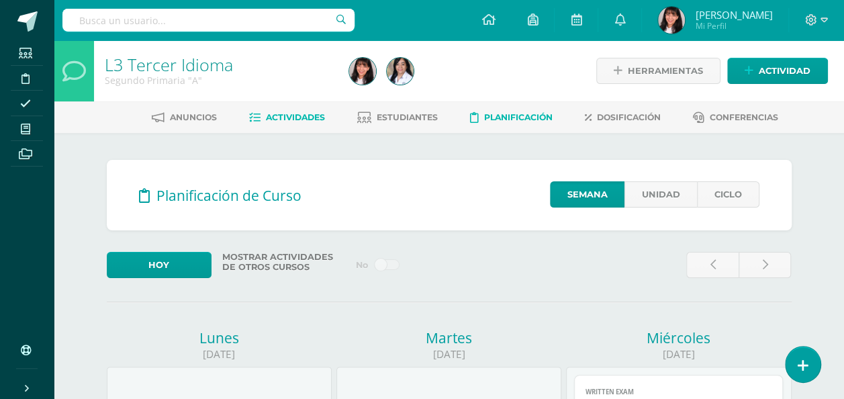
click at [307, 117] on span "Actividades" at bounding box center [295, 117] width 59 height 10
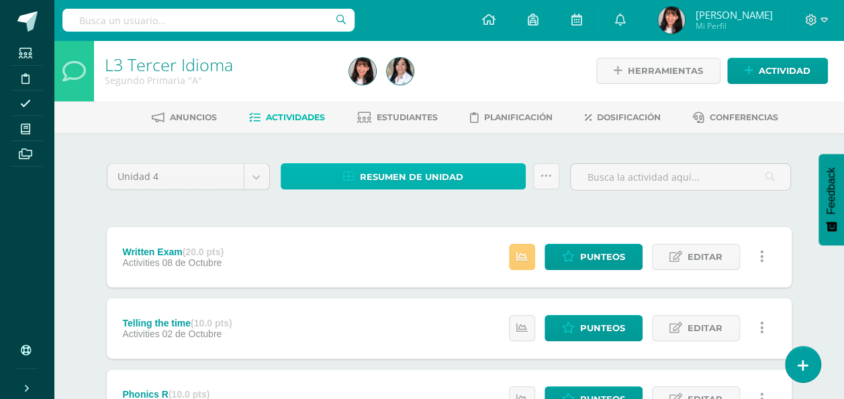
click at [508, 183] on link "Resumen de unidad" at bounding box center [404, 176] width 246 height 26
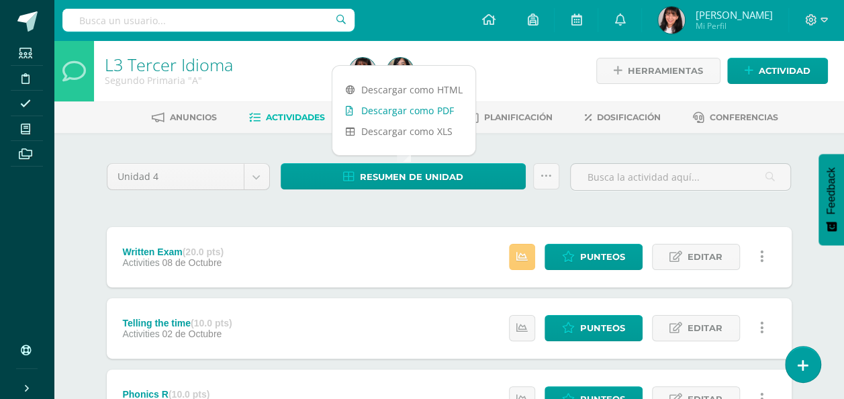
click at [431, 111] on link "Descargar como PDF" at bounding box center [403, 110] width 143 height 21
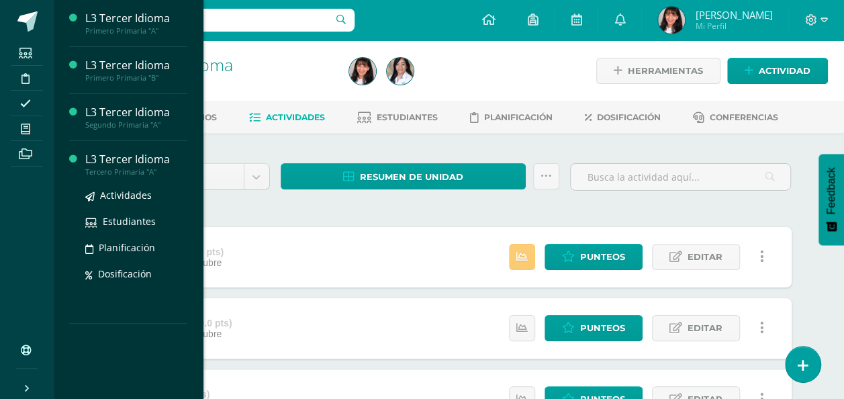
click at [150, 158] on div "L3 Tercer Idioma" at bounding box center [136, 159] width 102 height 15
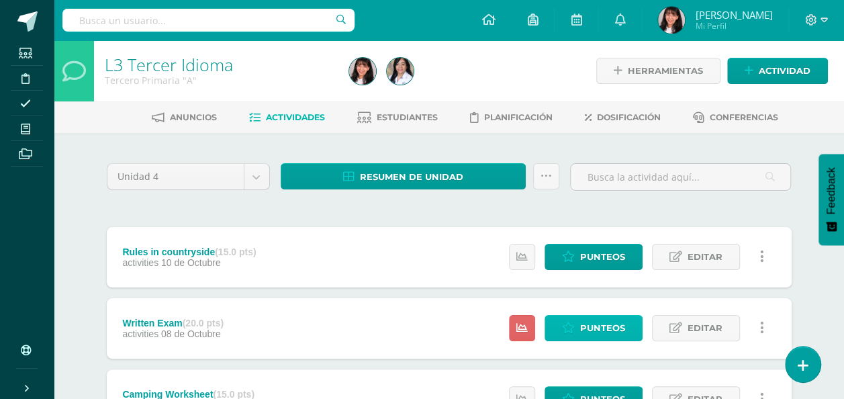
click at [583, 324] on span "Punteos" at bounding box center [602, 327] width 45 height 25
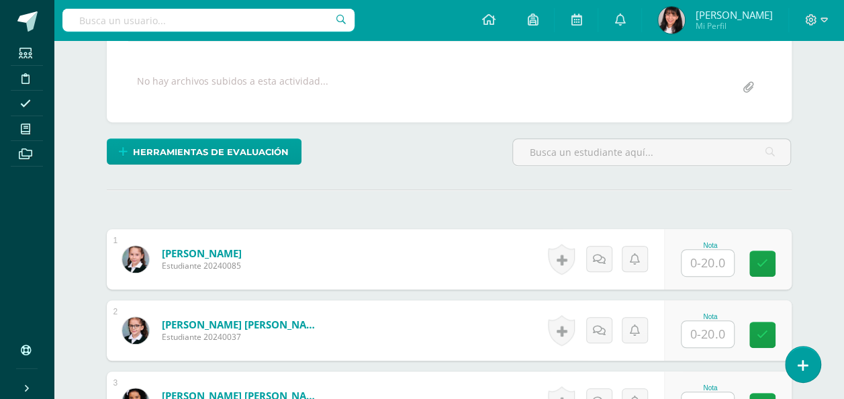
scroll to position [239, 0]
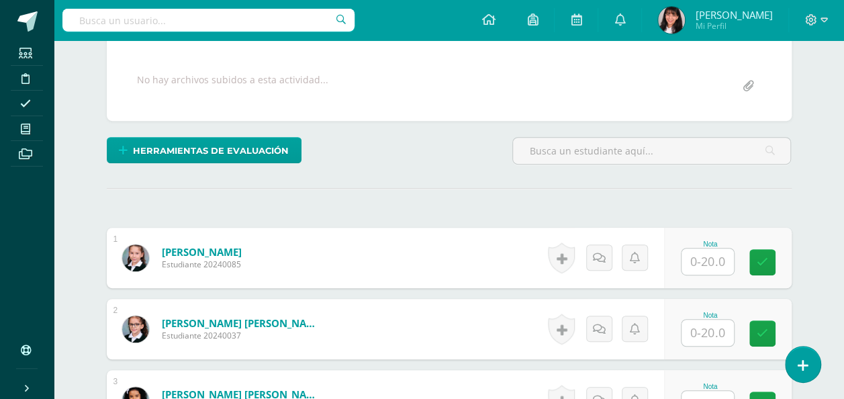
click at [698, 258] on input "text" at bounding box center [707, 261] width 52 height 26
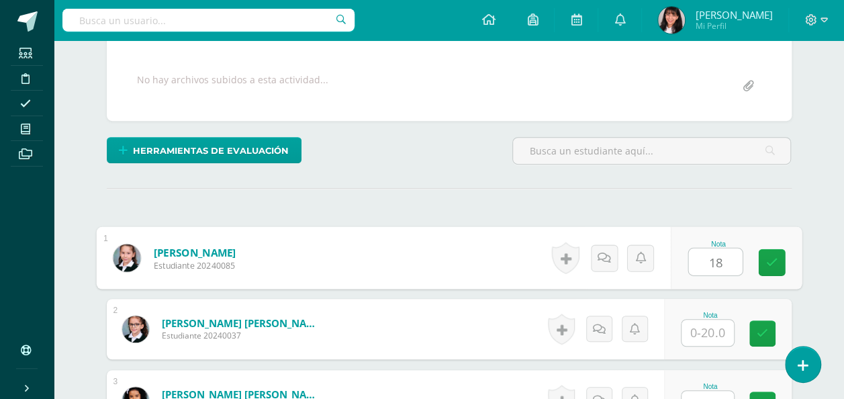
scroll to position [240, 0]
type input "18"
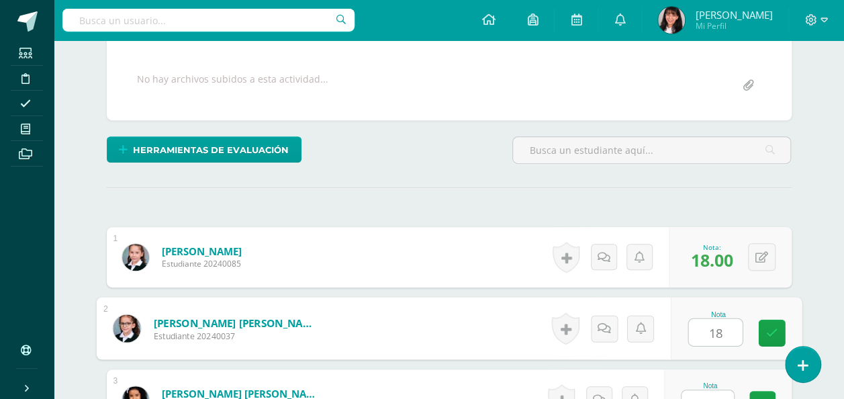
type input "18"
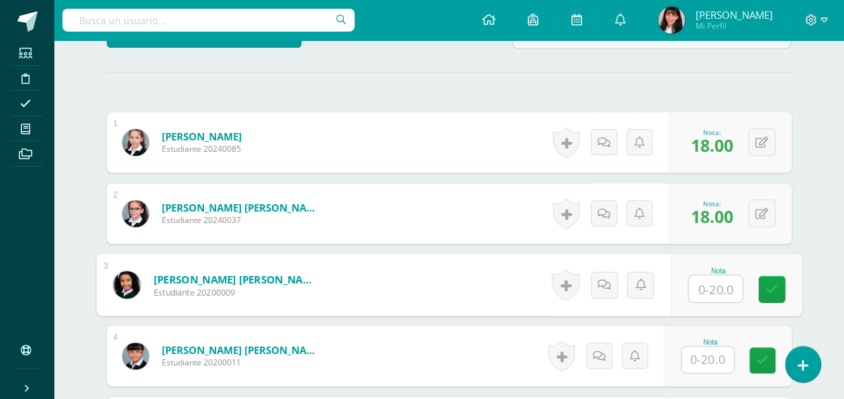
scroll to position [356, 0]
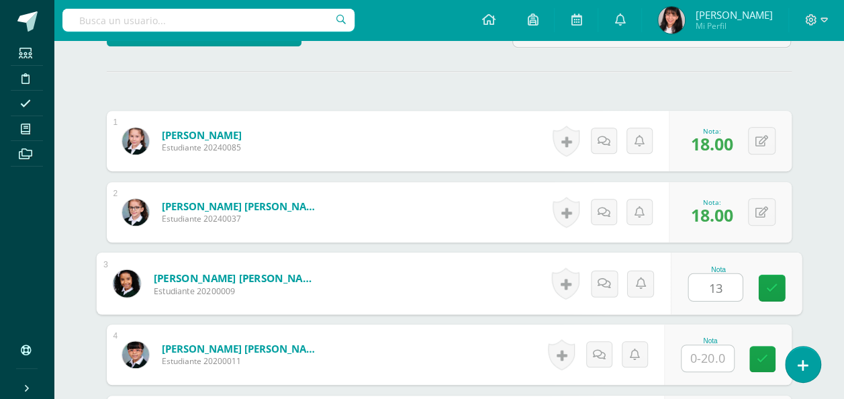
type input "13"
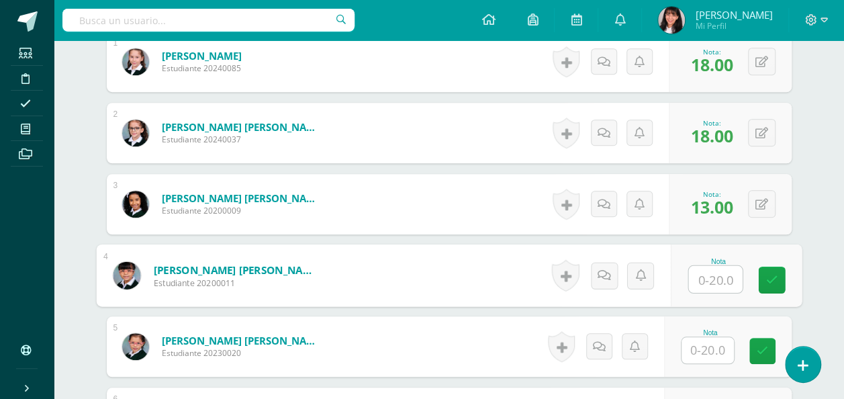
scroll to position [456, 0]
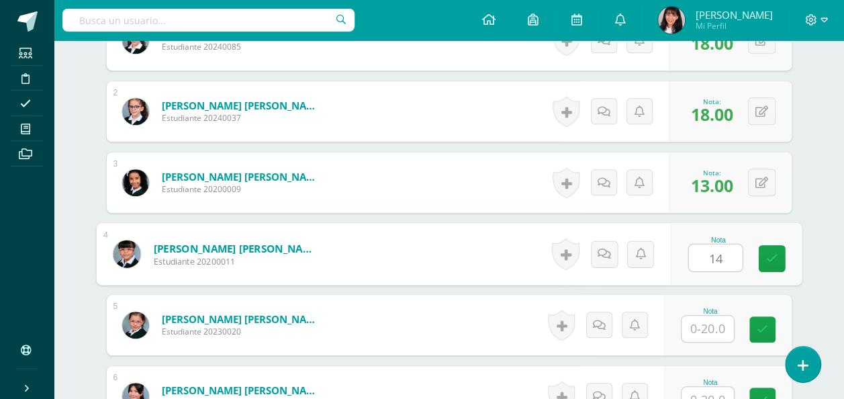
type input "14"
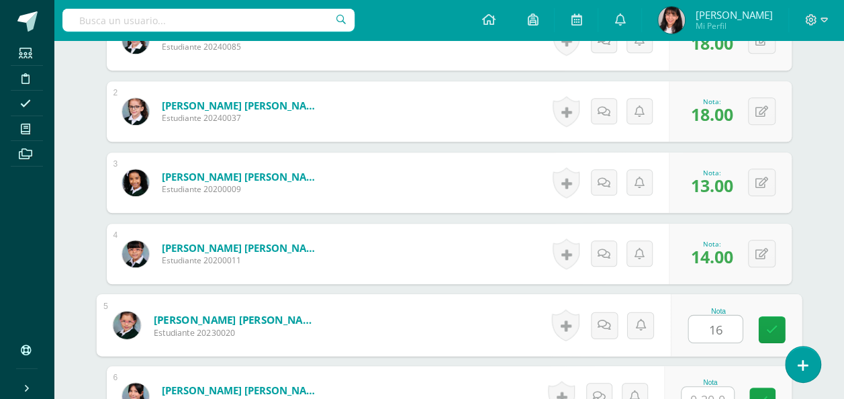
type input "16"
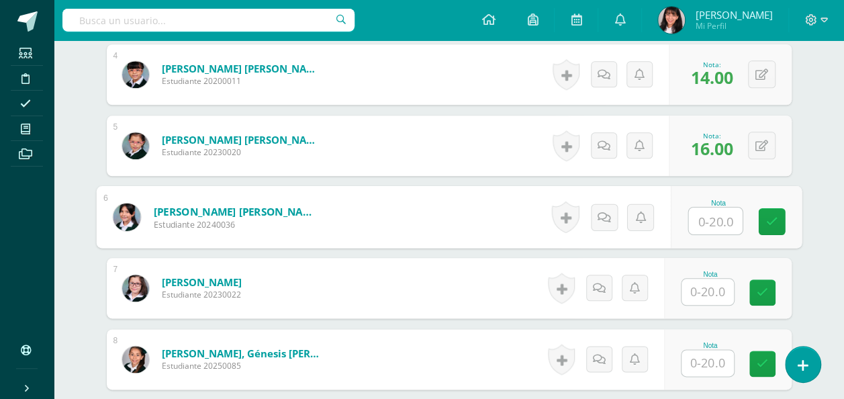
scroll to position [657, 0]
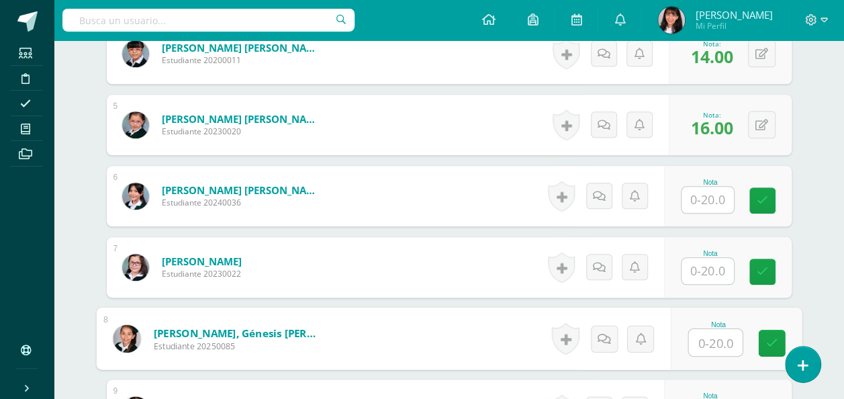
click at [702, 347] on input "text" at bounding box center [715, 342] width 54 height 27
type input "16"
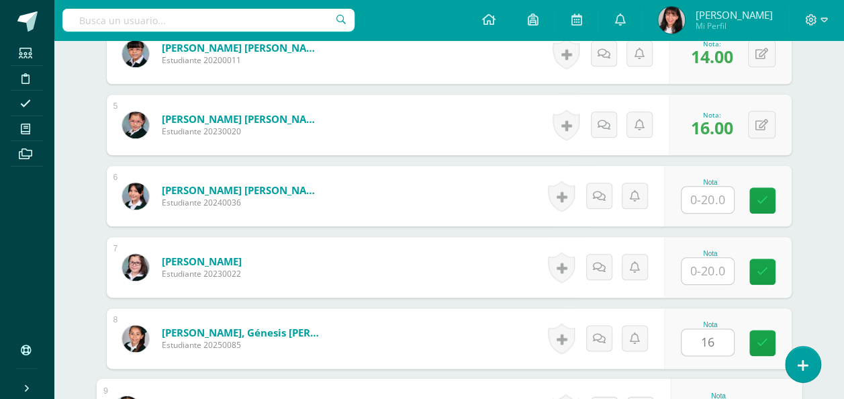
scroll to position [681, 0]
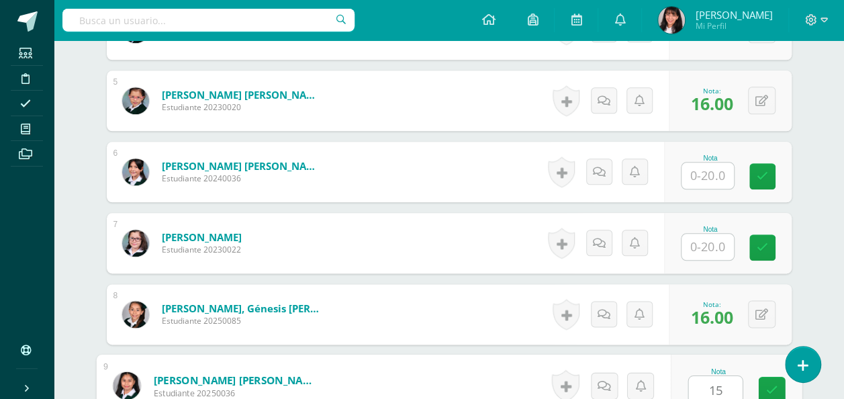
type input "15"
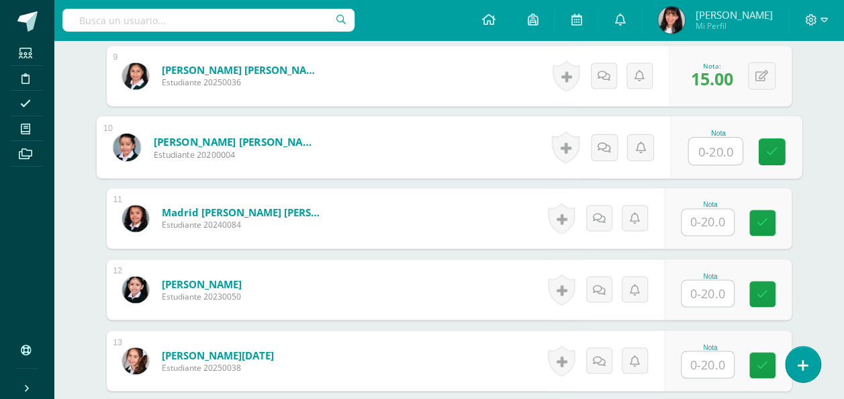
scroll to position [991, 0]
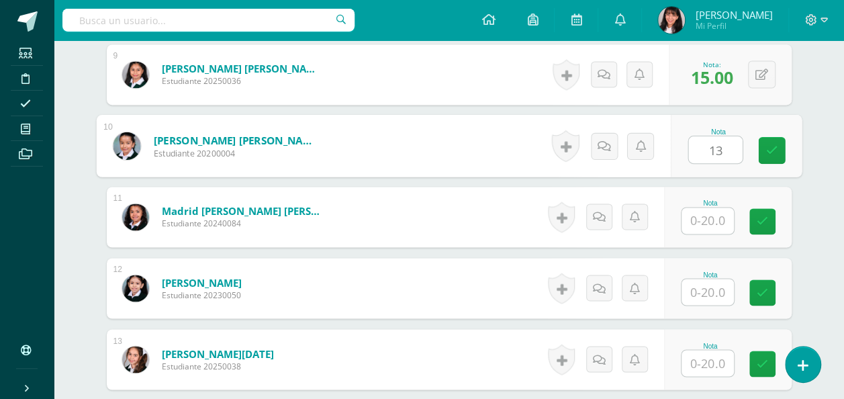
type input "13"
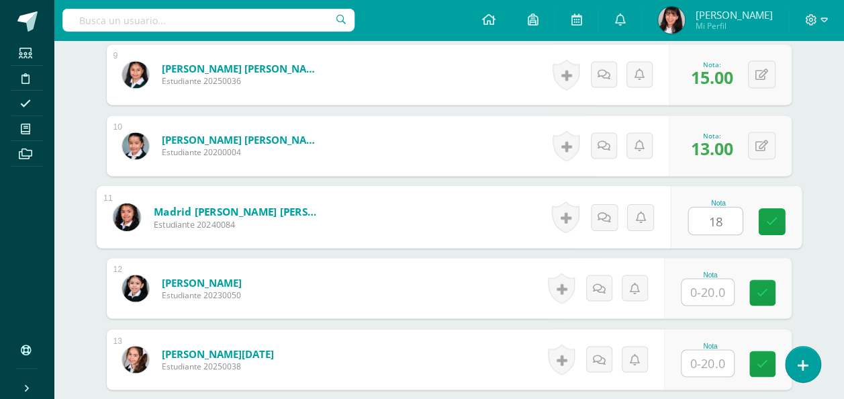
type input "18"
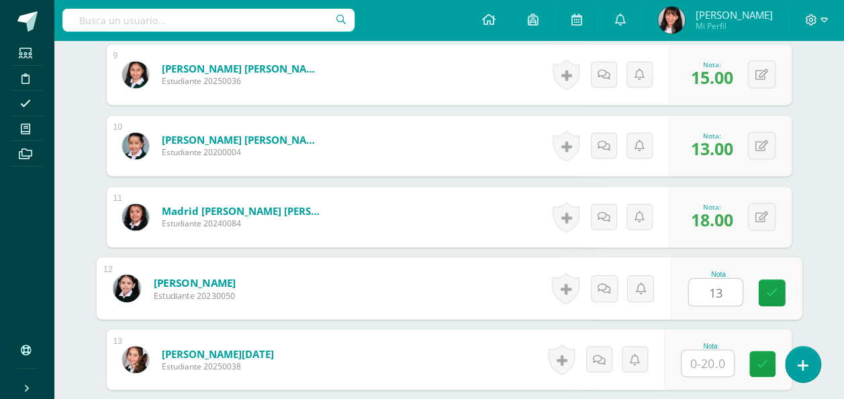
type input "13"
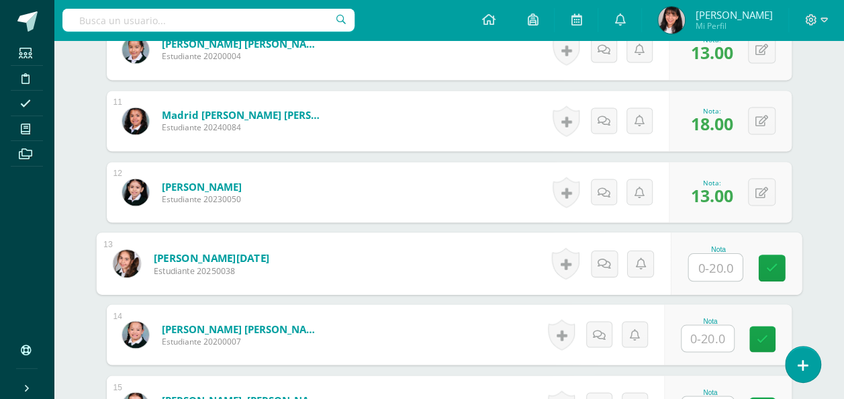
scroll to position [1089, 0]
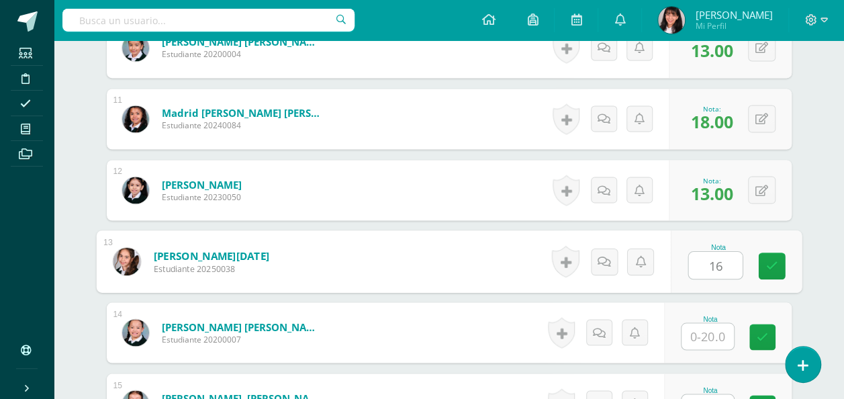
type input "16"
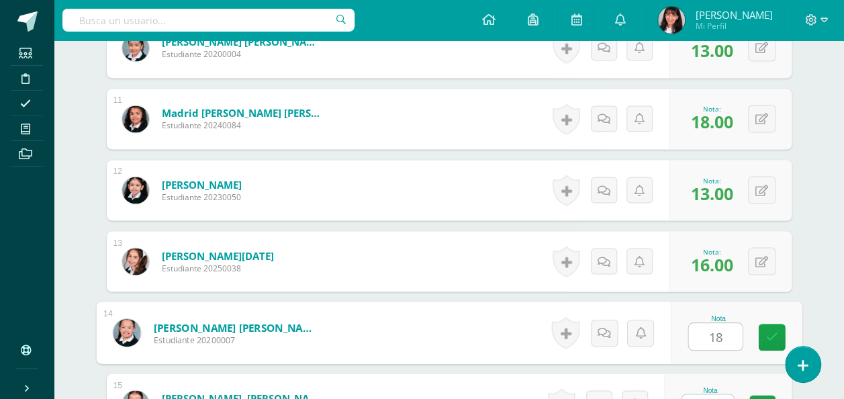
type input "18"
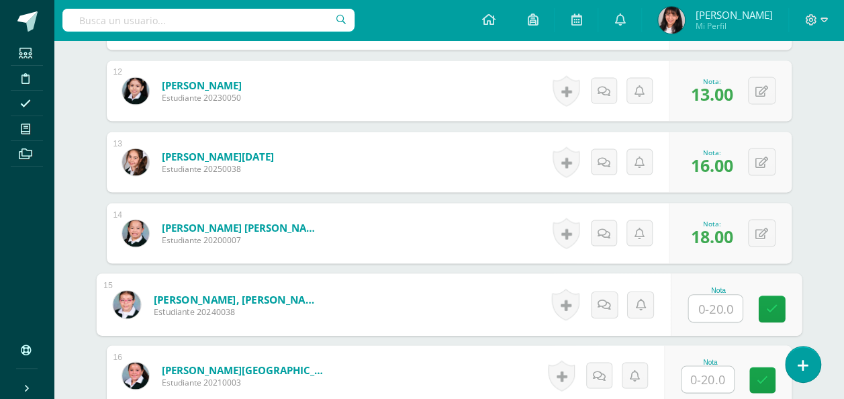
scroll to position [1189, 0]
type input "20"
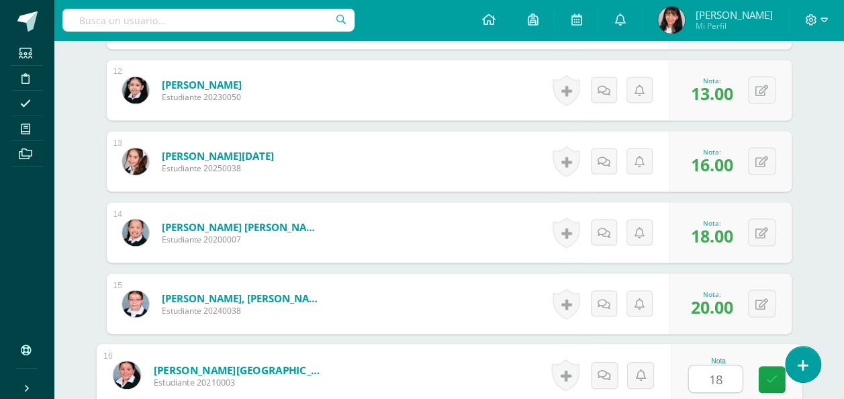
type input "18"
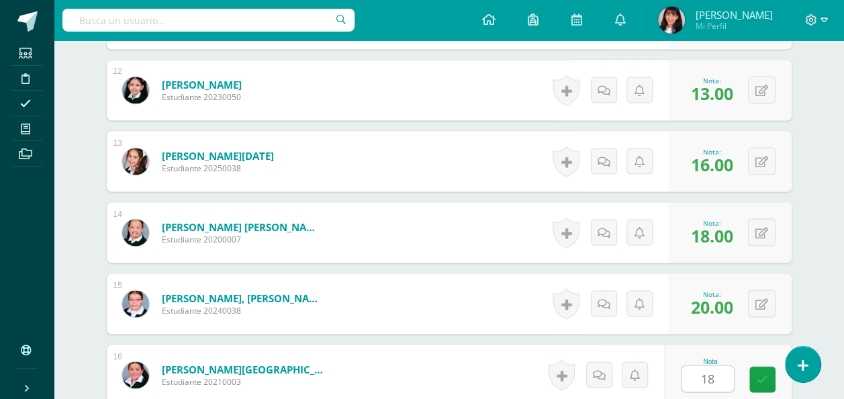
scroll to position [1416, 0]
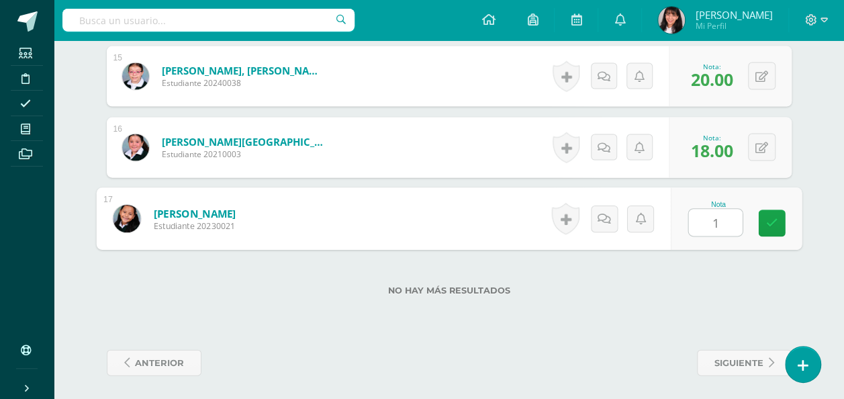
type input "16"
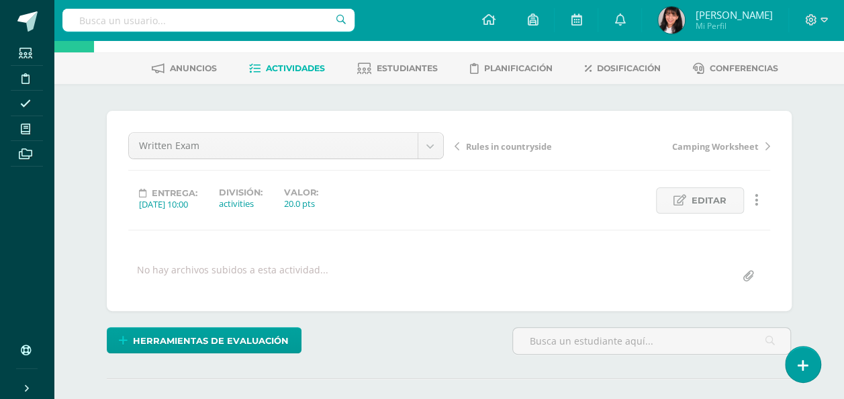
scroll to position [40, 0]
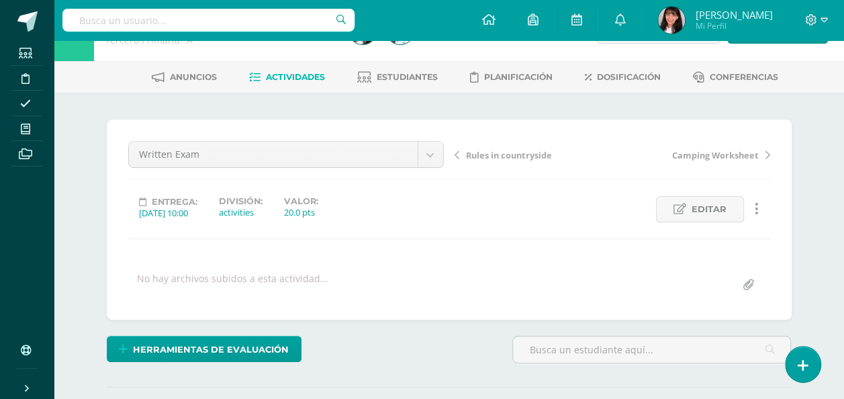
click at [281, 85] on link "Actividades" at bounding box center [287, 76] width 76 height 21
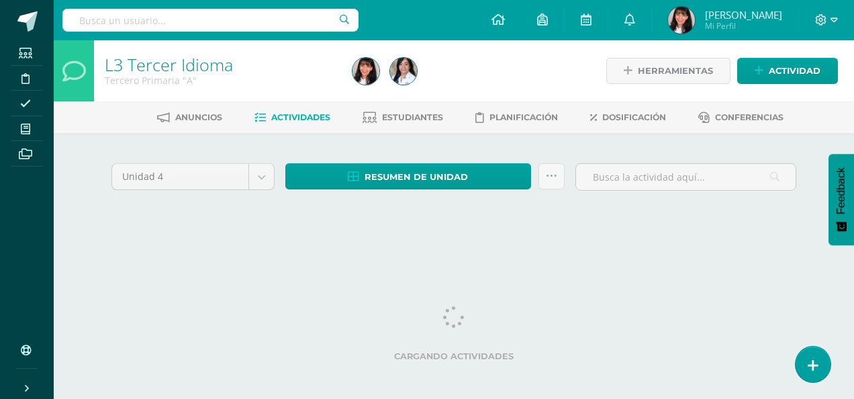
drag, startPoint x: 0, startPoint y: 0, endPoint x: 137, endPoint y: 224, distance: 262.7
click at [137, 224] on div "Unidad 4 Unidad 1 Unidad 2 Unidad 3 Unidad 4 Resumen de unidad Descargar como H…" at bounding box center [453, 193] width 695 height 67
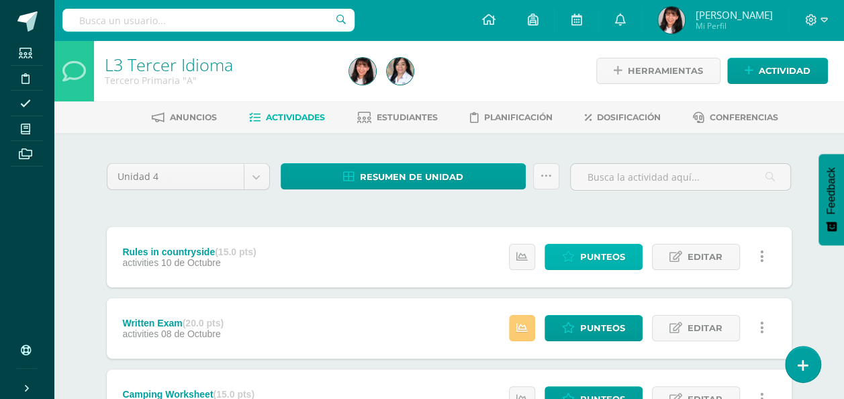
click at [601, 256] on span "Punteos" at bounding box center [602, 256] width 45 height 25
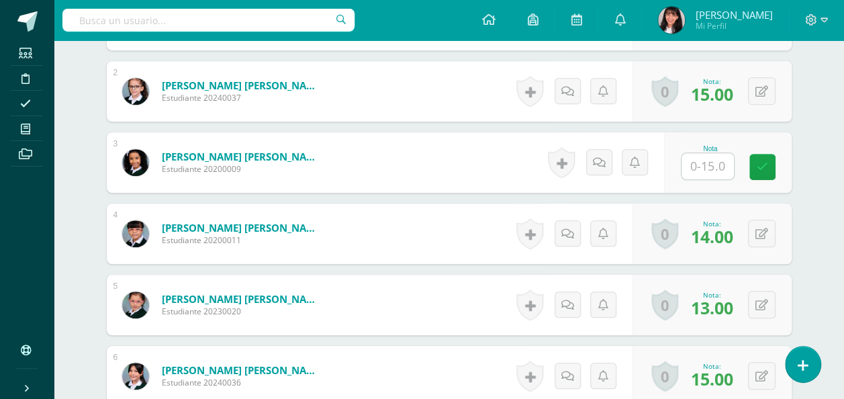
scroll to position [478, 0]
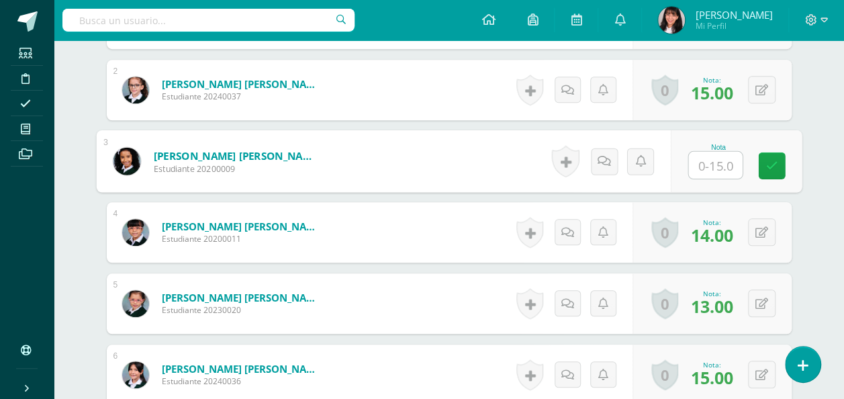
click at [717, 153] on input "text" at bounding box center [715, 165] width 54 height 27
type input "13"
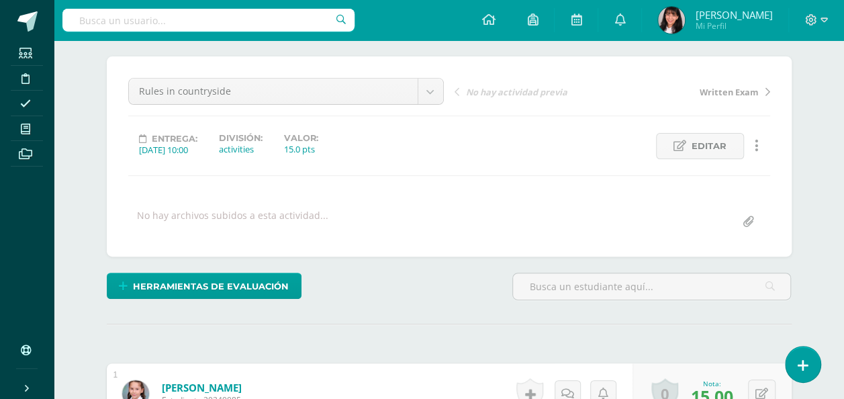
scroll to position [0, 0]
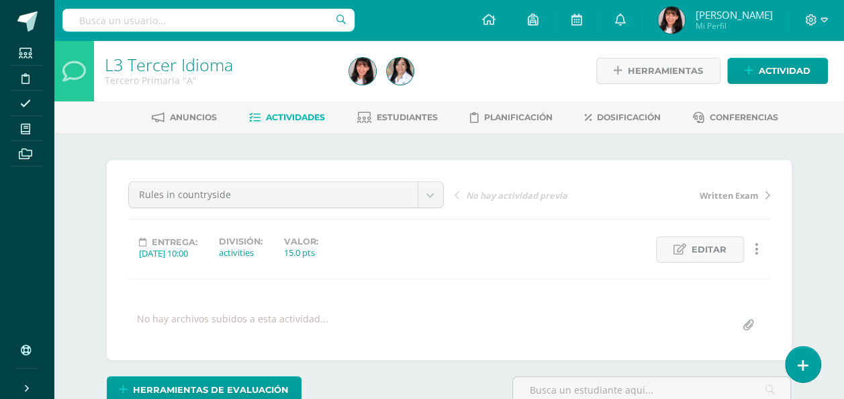
click at [295, 121] on span "Actividades" at bounding box center [295, 117] width 59 height 10
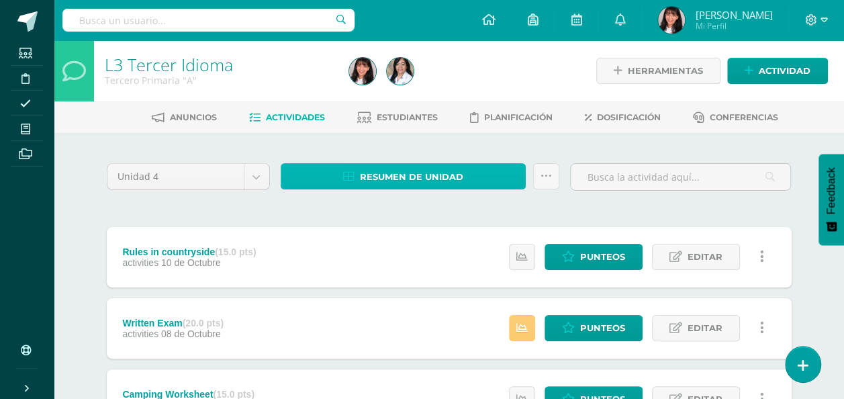
click at [373, 177] on span "Resumen de unidad" at bounding box center [411, 176] width 103 height 25
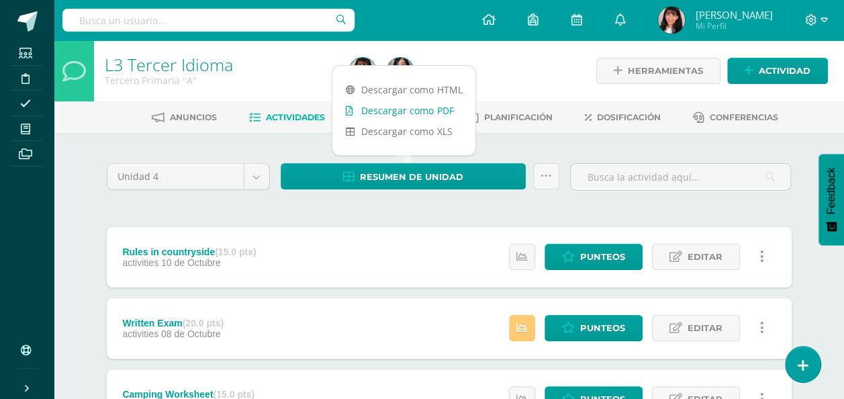
click at [426, 108] on link "Descargar como PDF" at bounding box center [403, 110] width 143 height 21
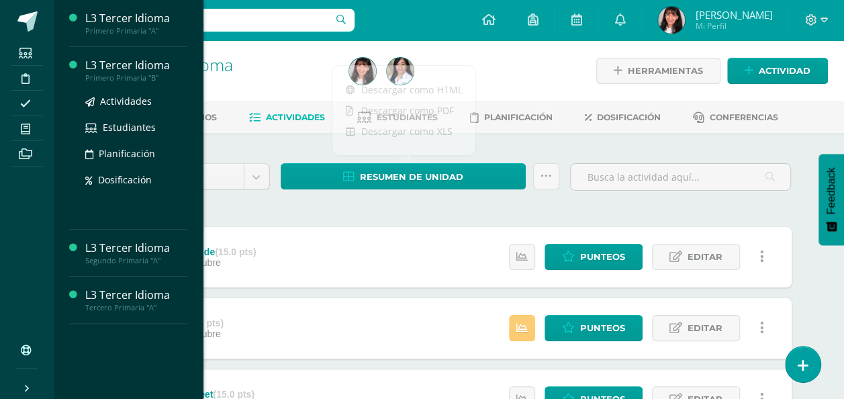
click at [128, 67] on div "L3 Tercer Idioma" at bounding box center [136, 65] width 102 height 15
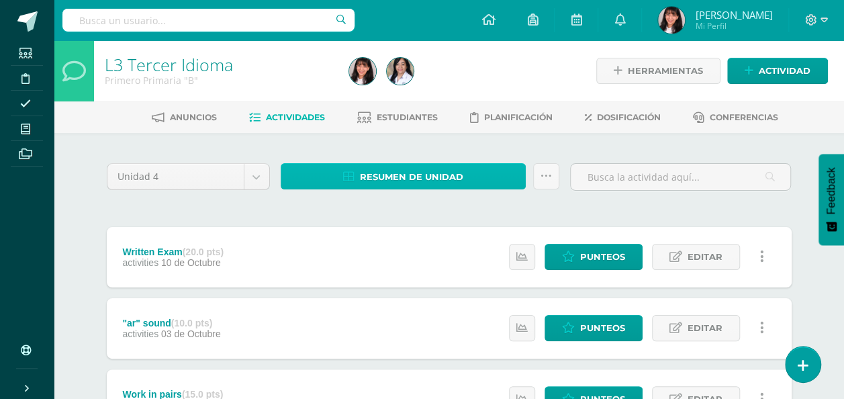
click at [368, 169] on span "Resumen de unidad" at bounding box center [411, 176] width 103 height 25
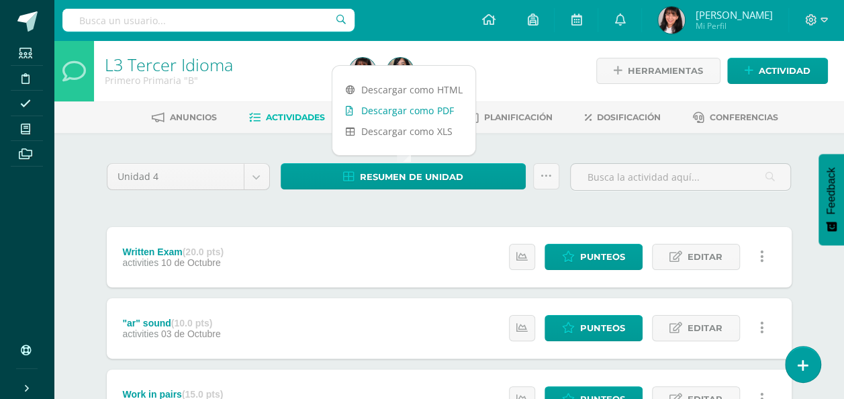
click at [396, 108] on link "Descargar como PDF" at bounding box center [403, 110] width 143 height 21
